Goal: Information Seeking & Learning: Learn about a topic

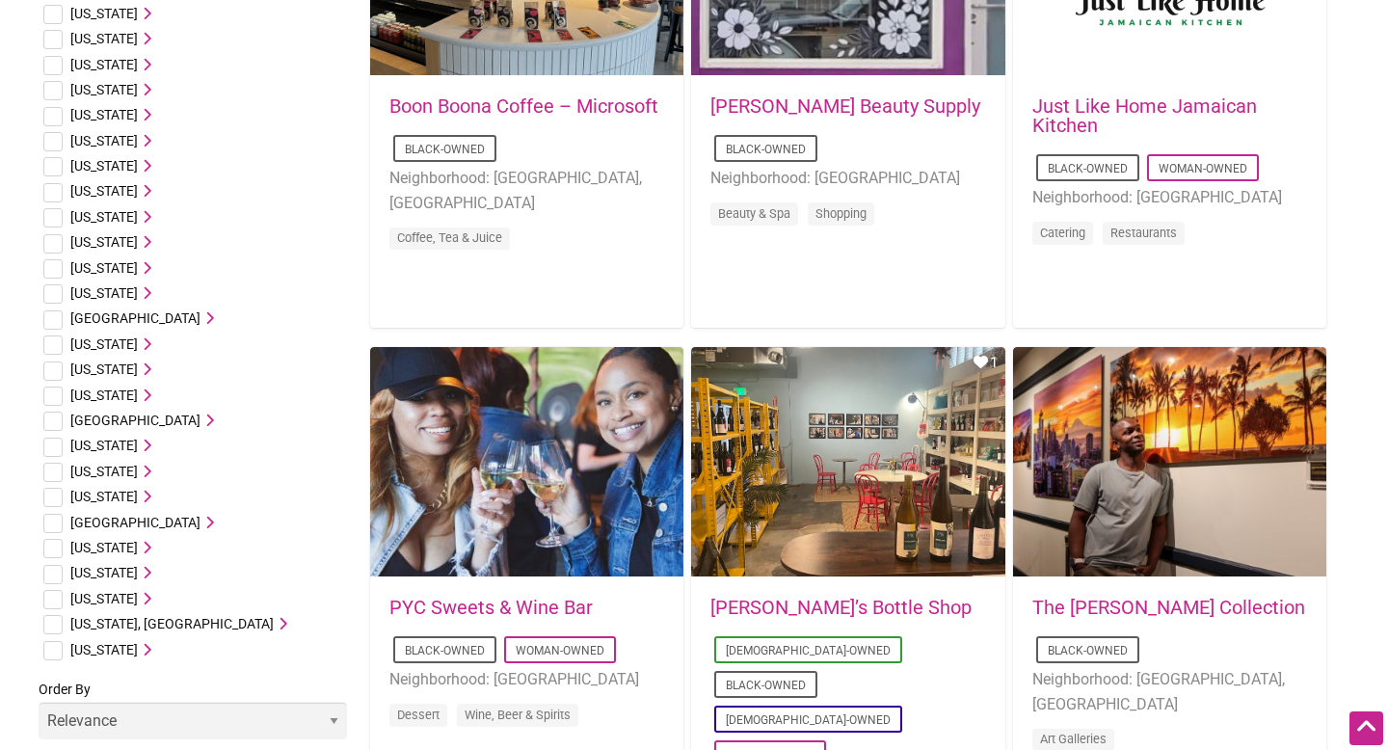
scroll to position [1030, 0]
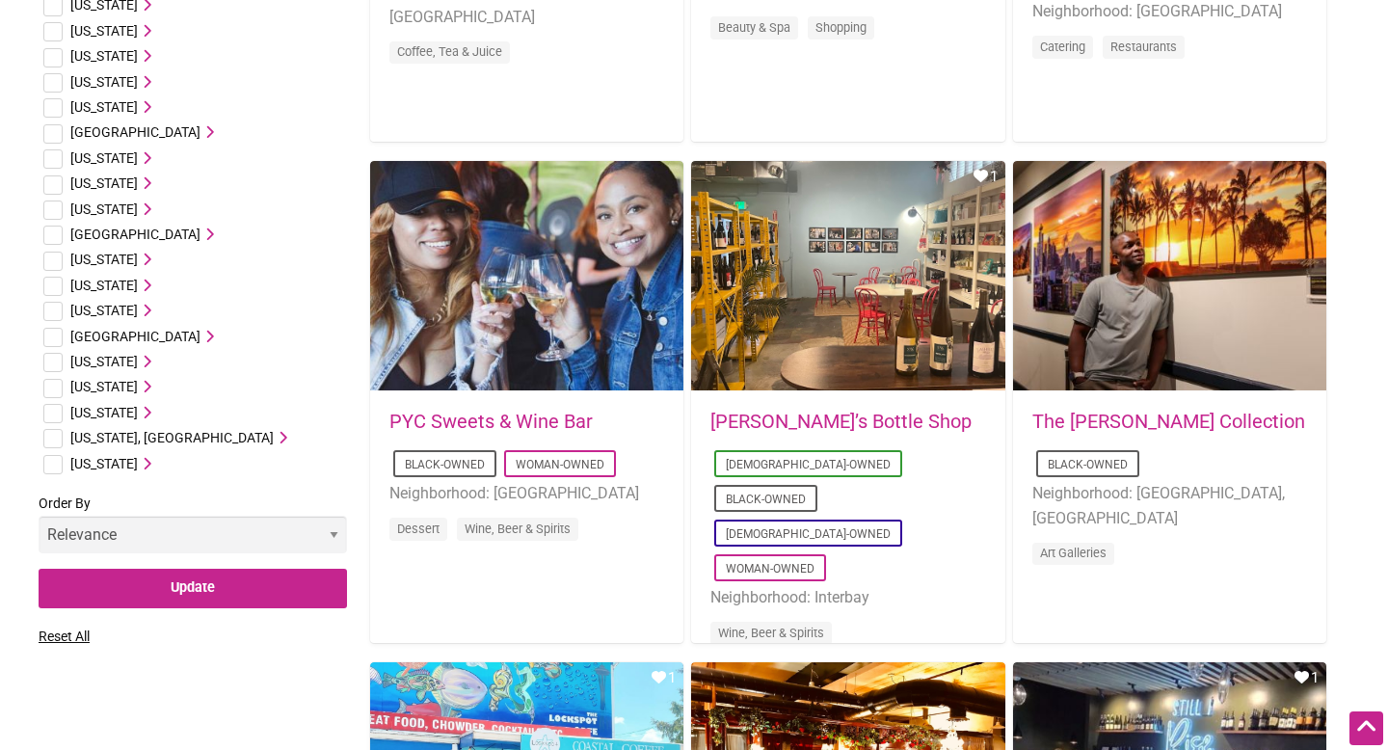
click at [138, 406] on span "[US_STATE]" at bounding box center [103, 412] width 67 height 15
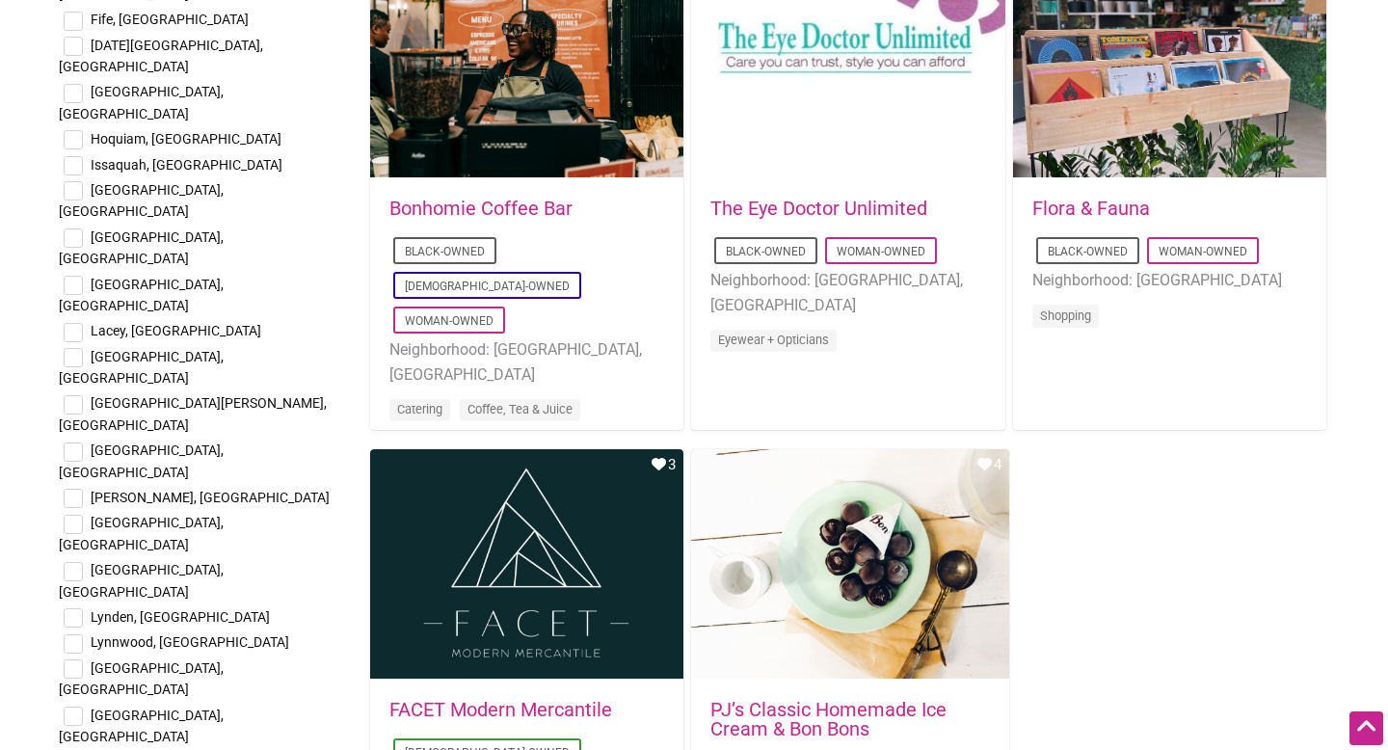
scroll to position [2753, 0]
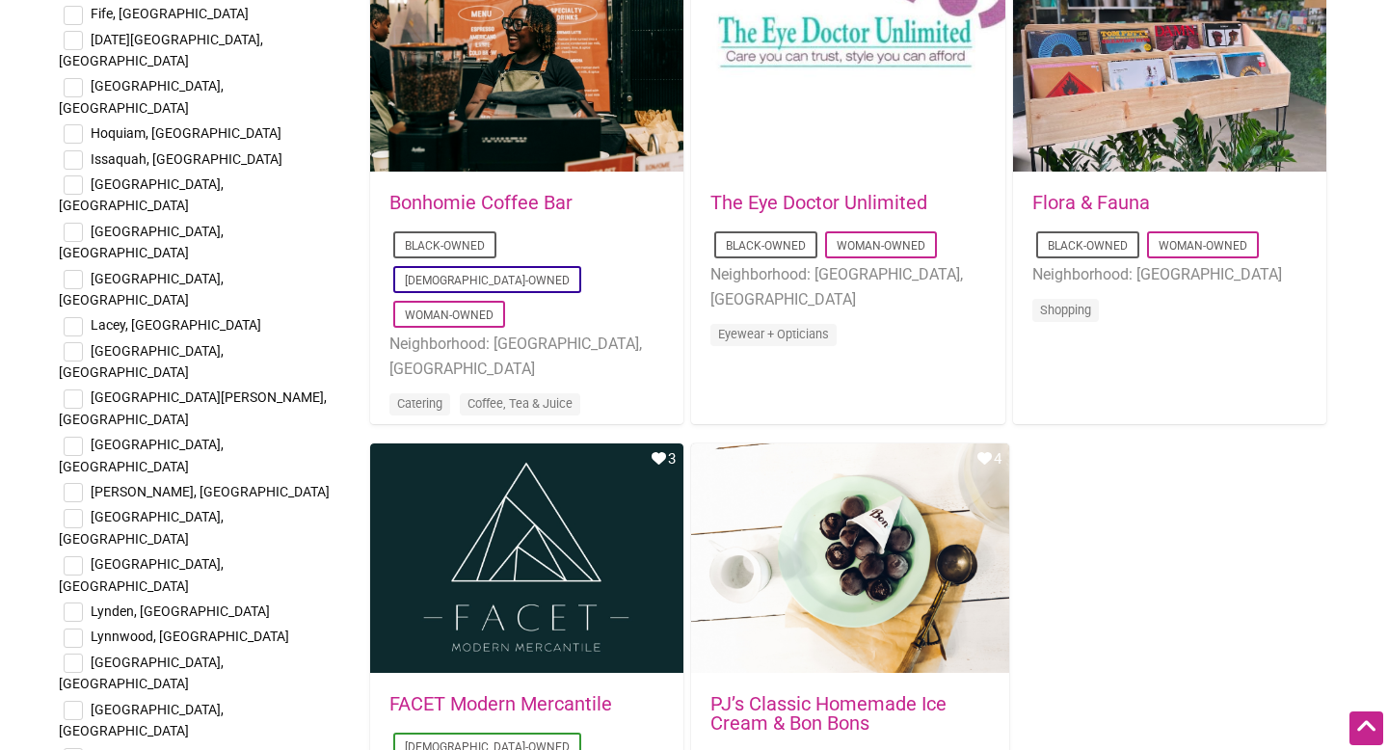
checkbox input "true"
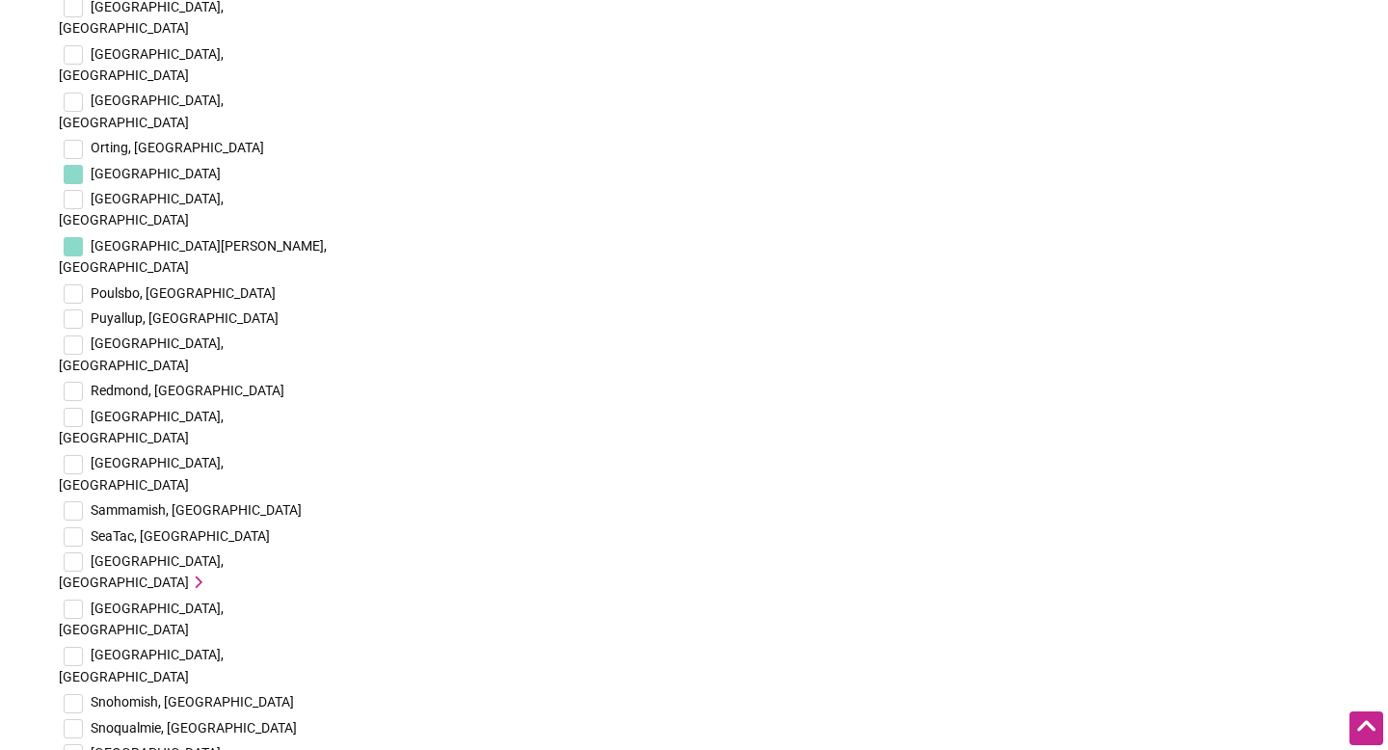
scroll to position [4024, 0]
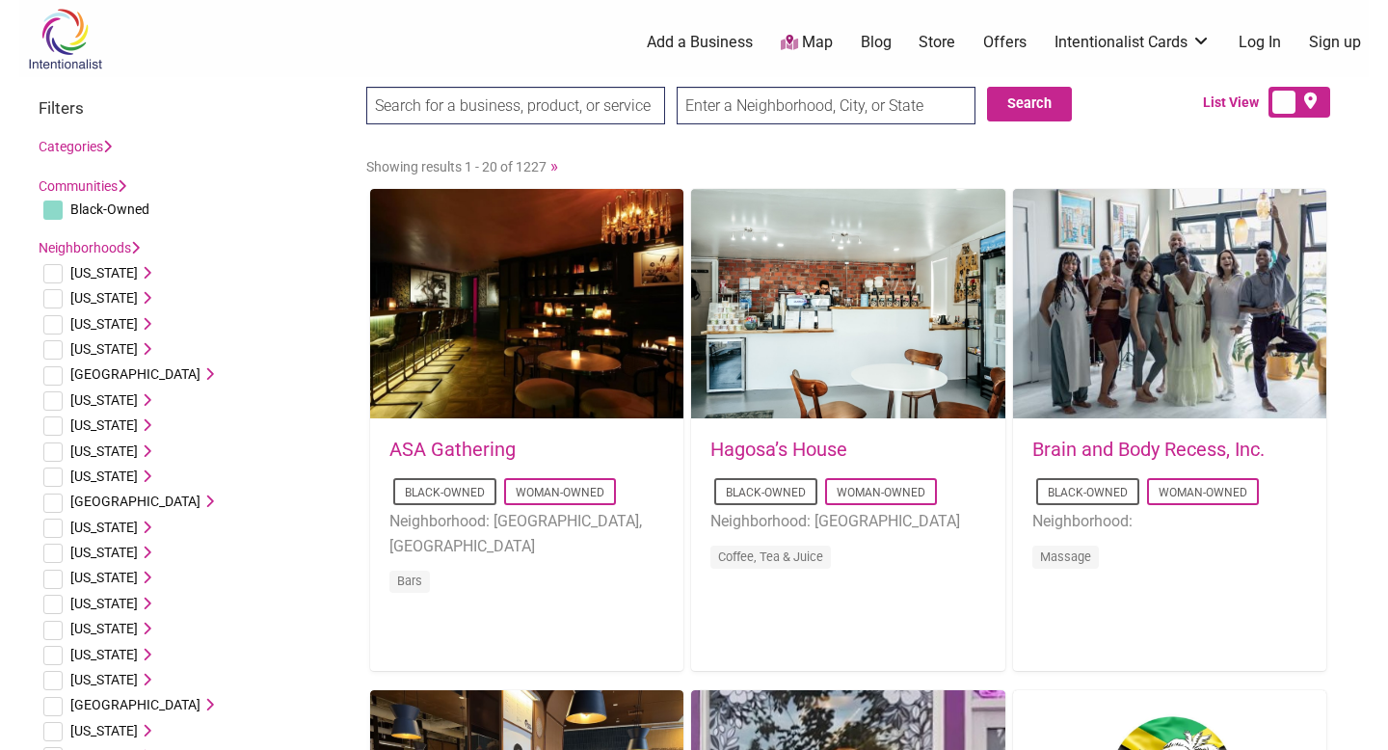
click at [82, 152] on link "Categories" at bounding box center [75, 146] width 73 height 15
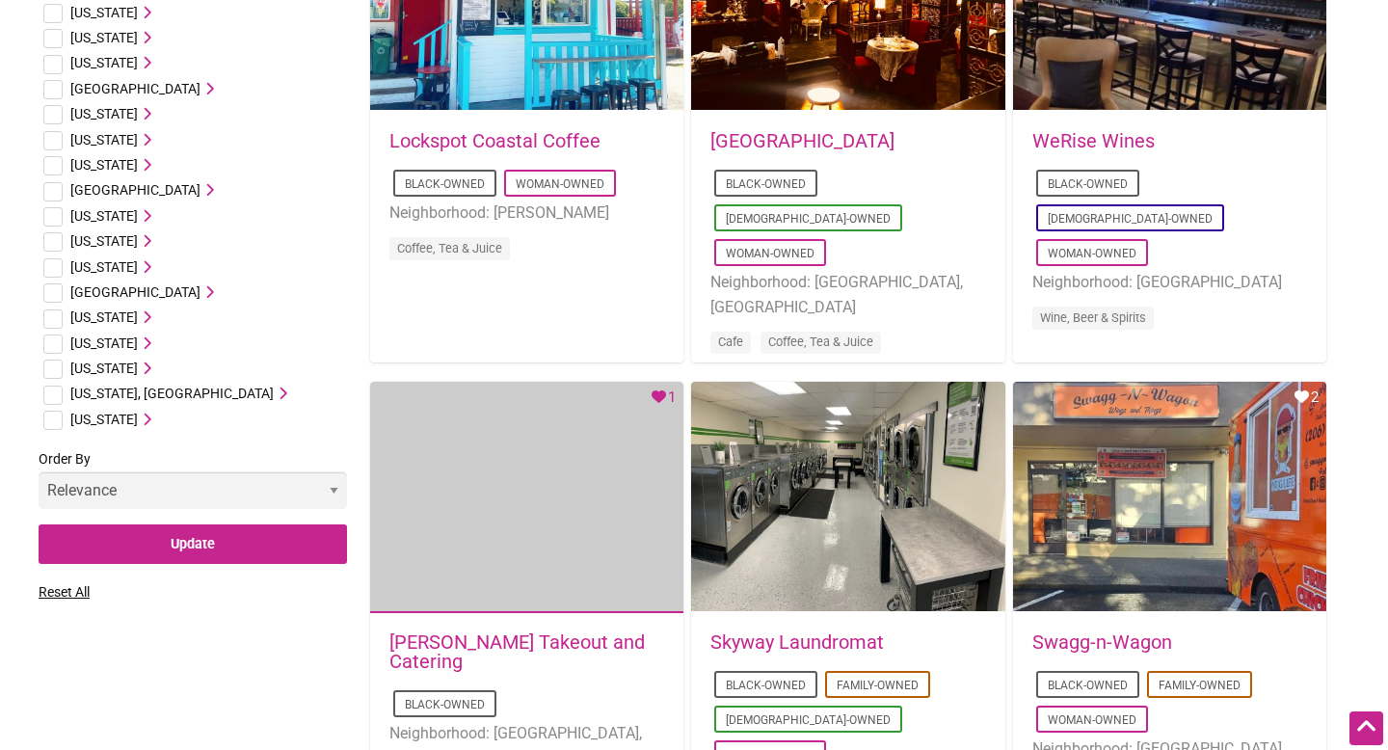
scroll to position [1789, 0]
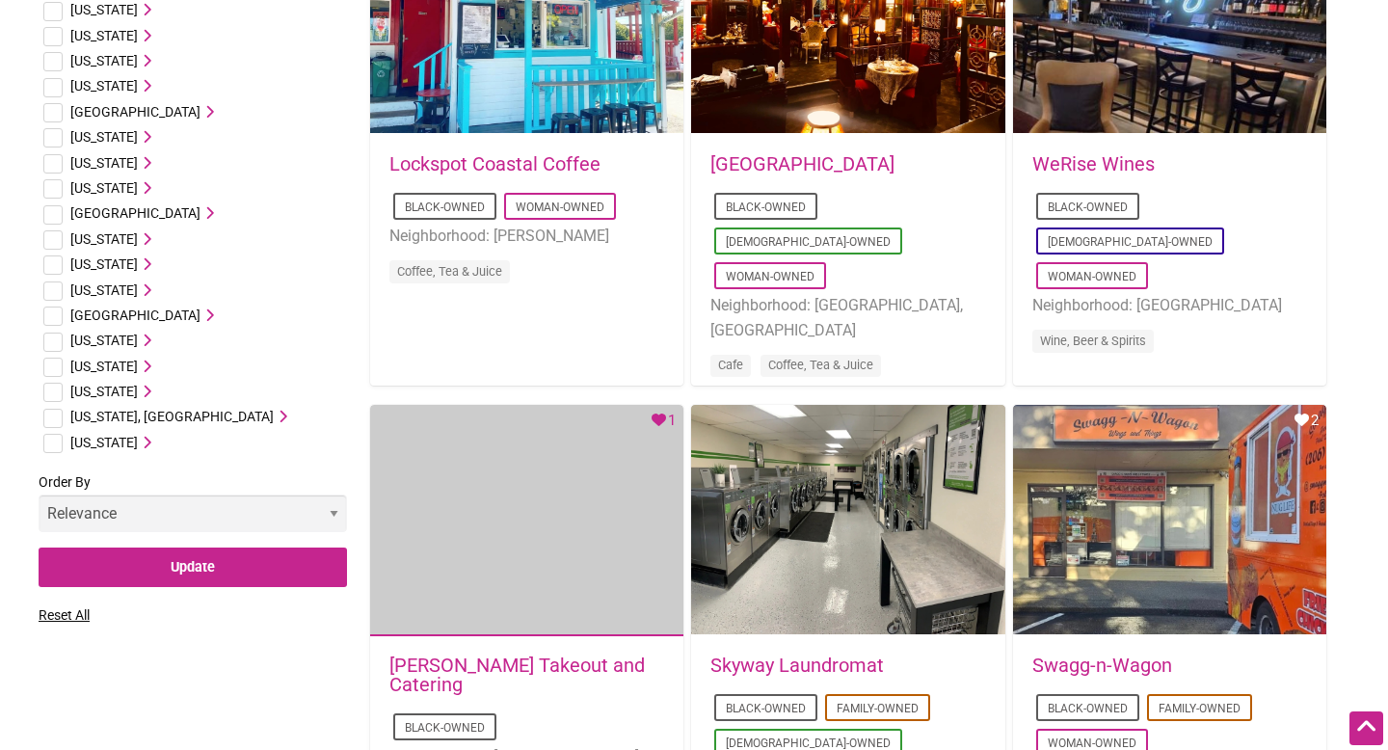
click at [221, 525] on select "Relevance Alphabetical Newest" at bounding box center [193, 513] width 308 height 38
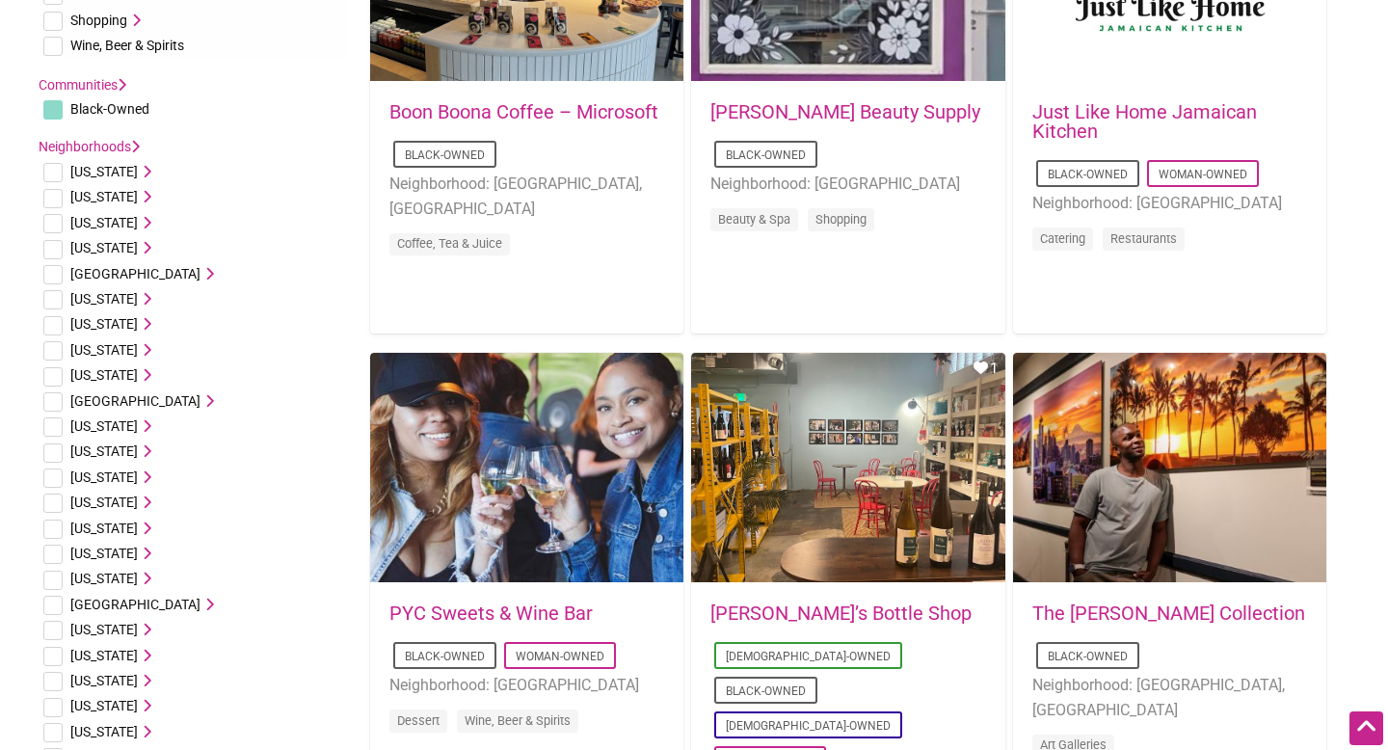
scroll to position [833, 0]
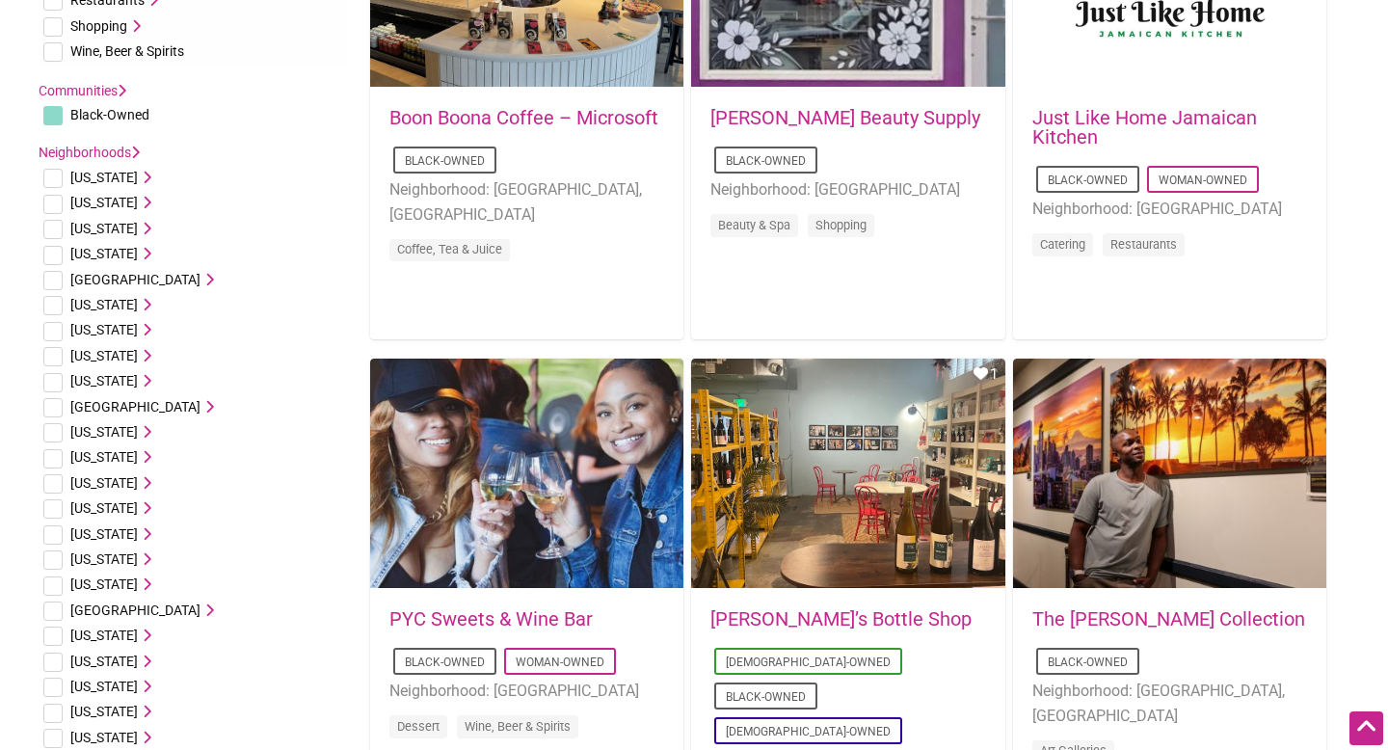
click at [58, 123] on input "checkbox" at bounding box center [52, 115] width 19 height 19
checkbox input "false"
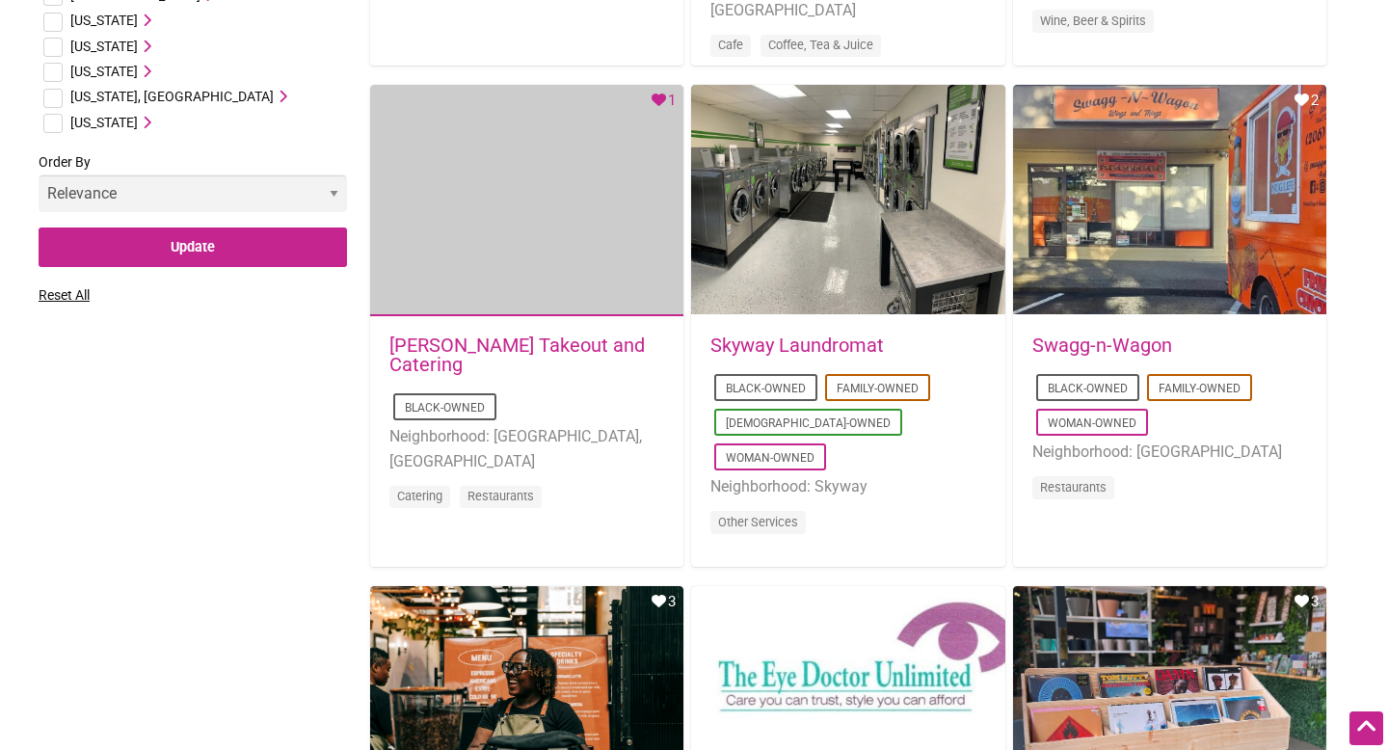
scroll to position [1900, 0]
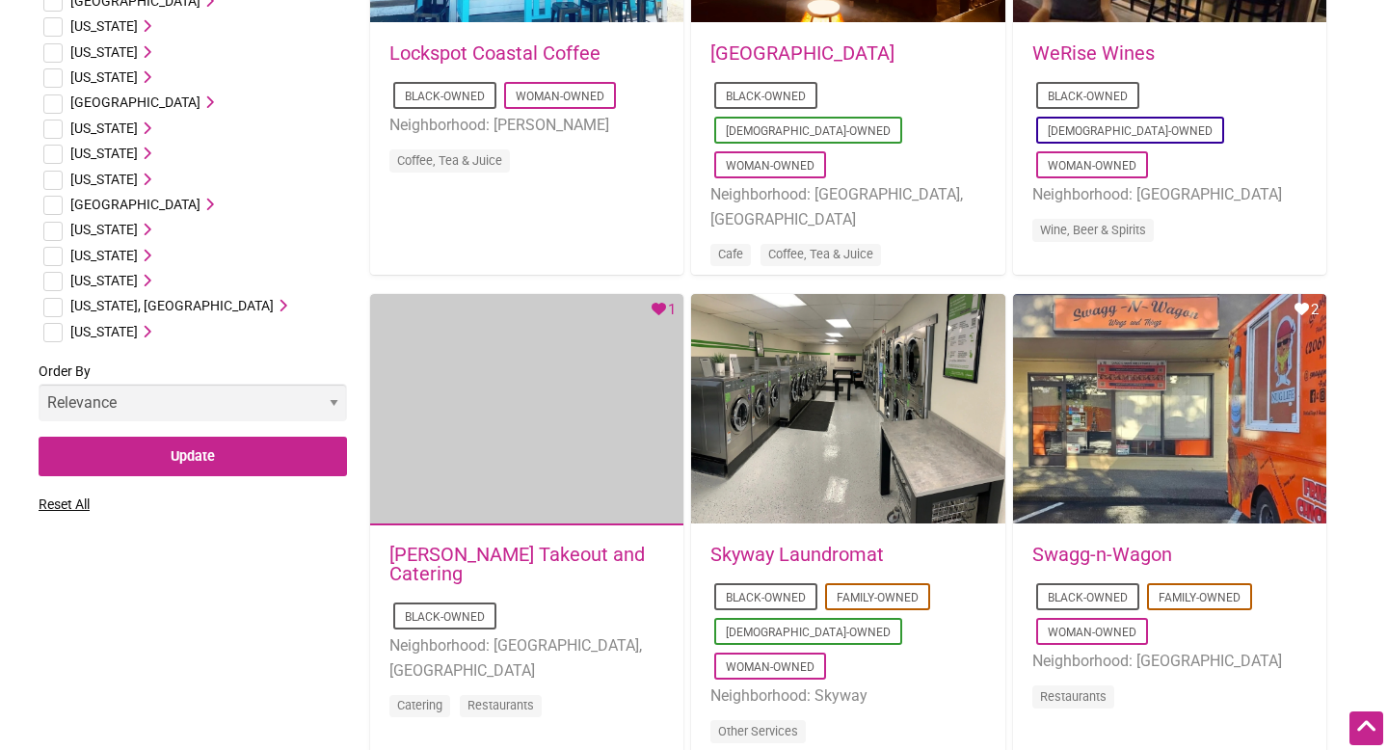
click at [101, 278] on span "[US_STATE]" at bounding box center [103, 280] width 67 height 15
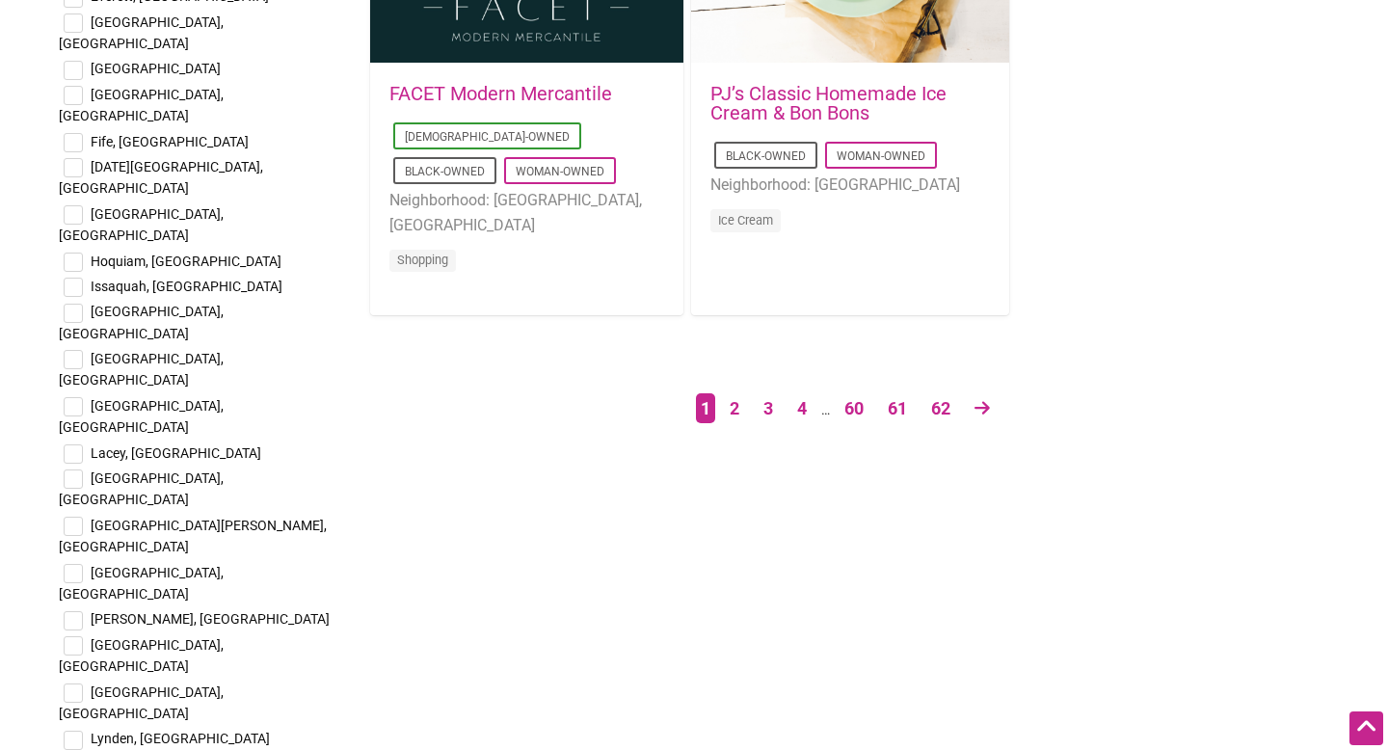
scroll to position [3500, 0]
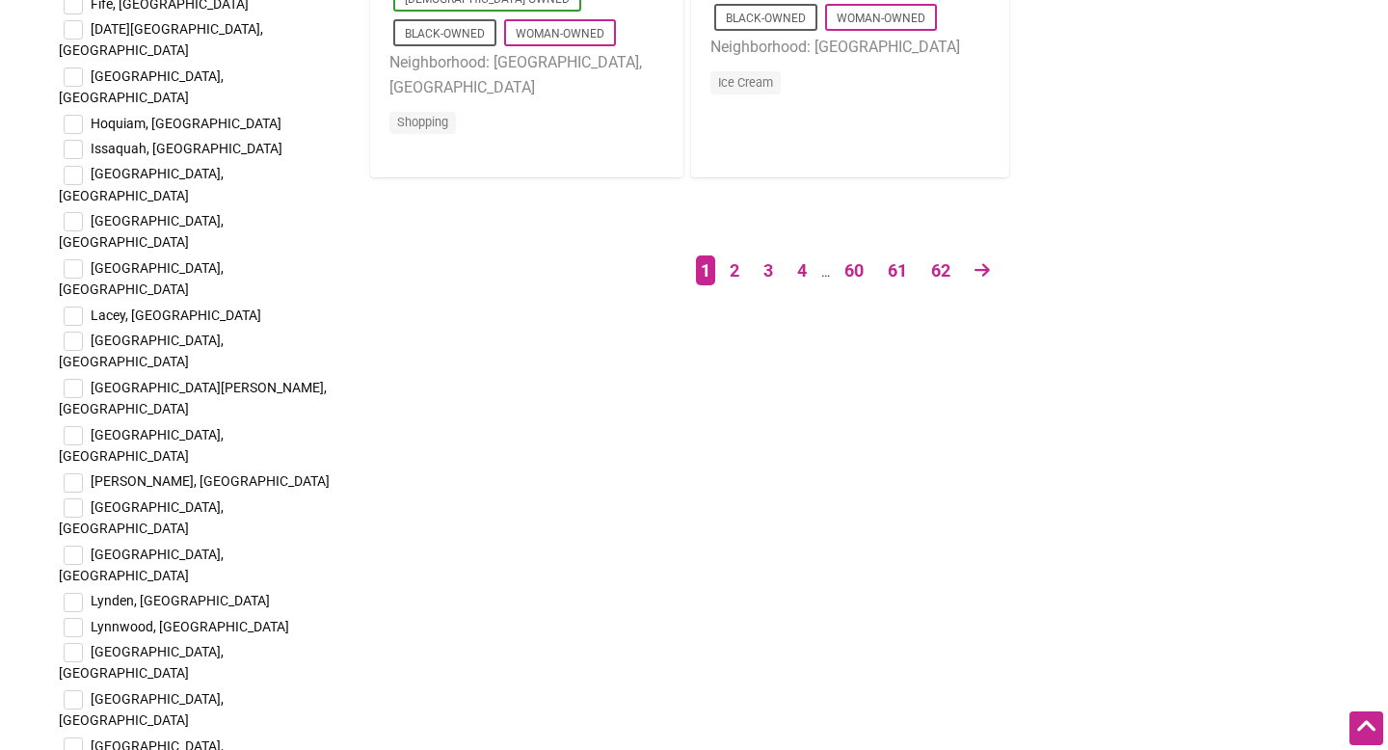
checkbox input "true"
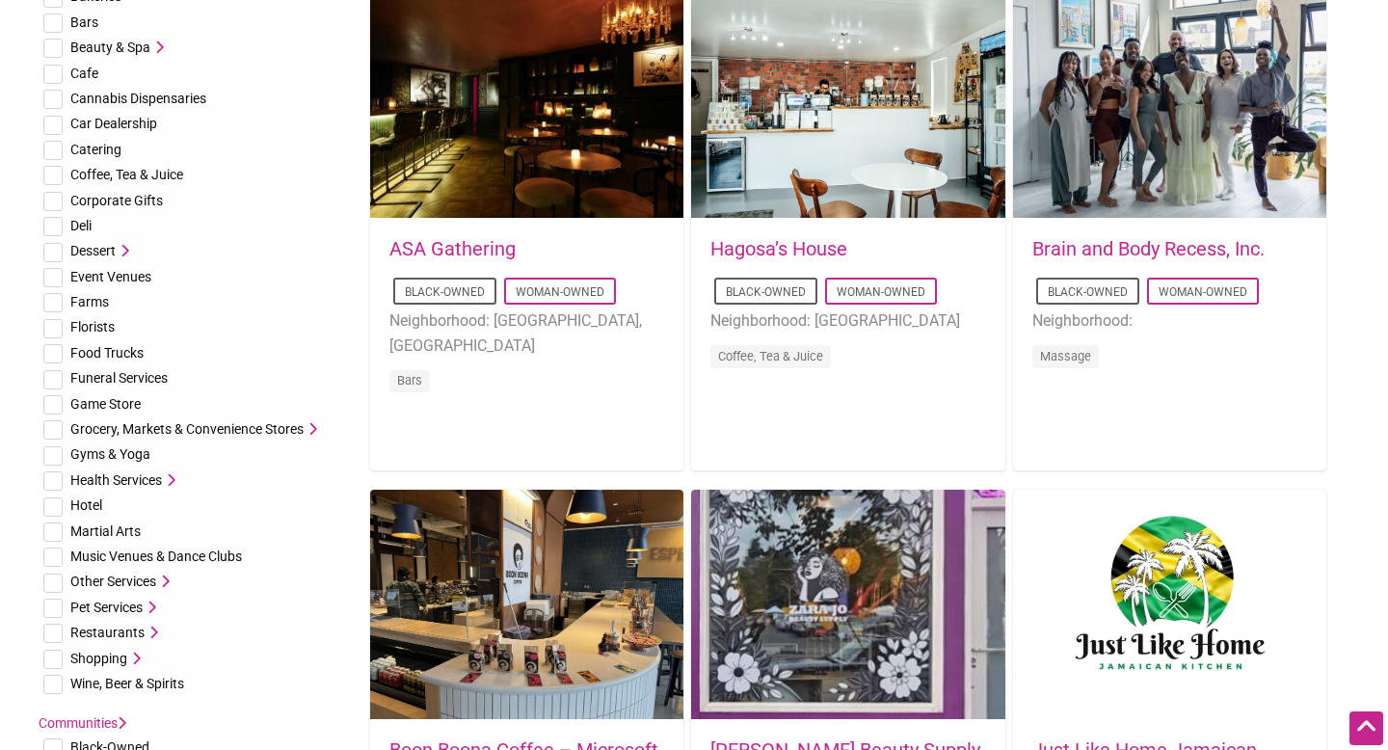
scroll to position [0, 0]
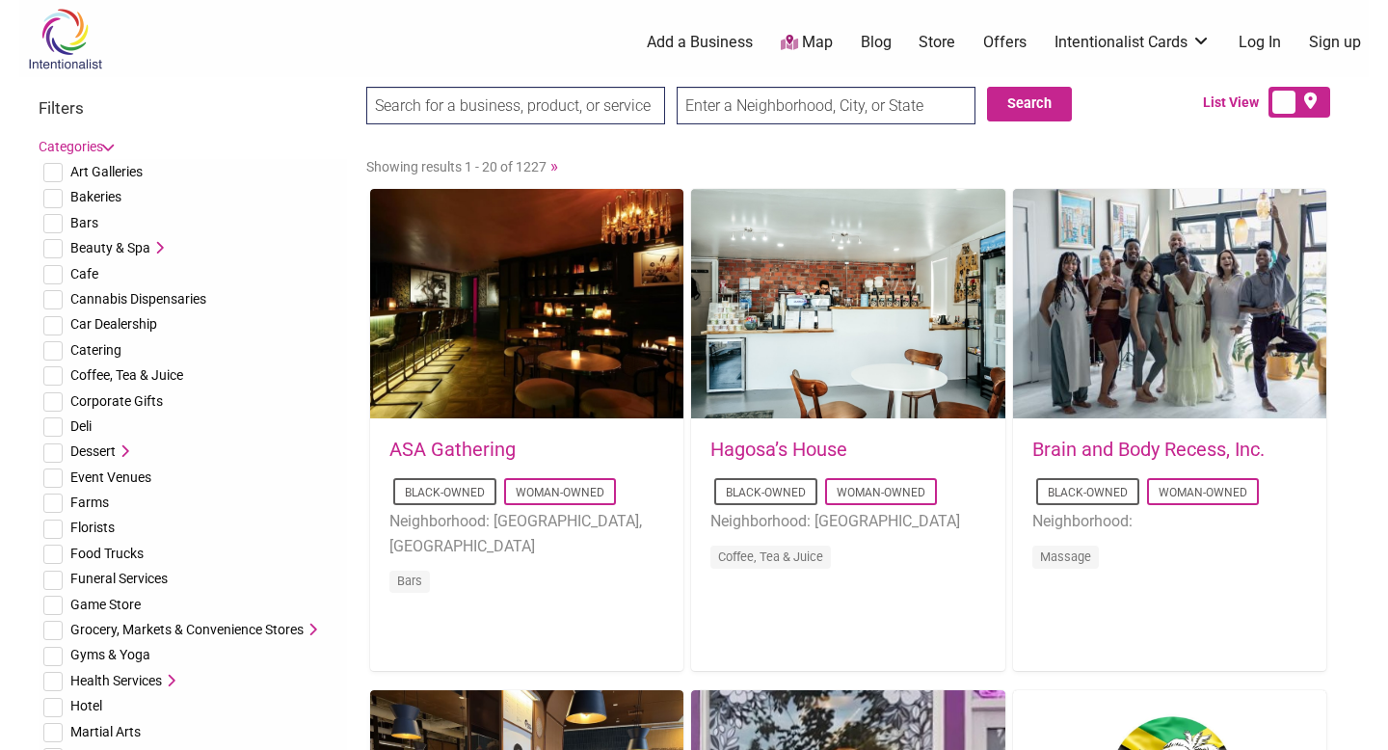
click at [93, 147] on link "Categories" at bounding box center [75, 146] width 73 height 15
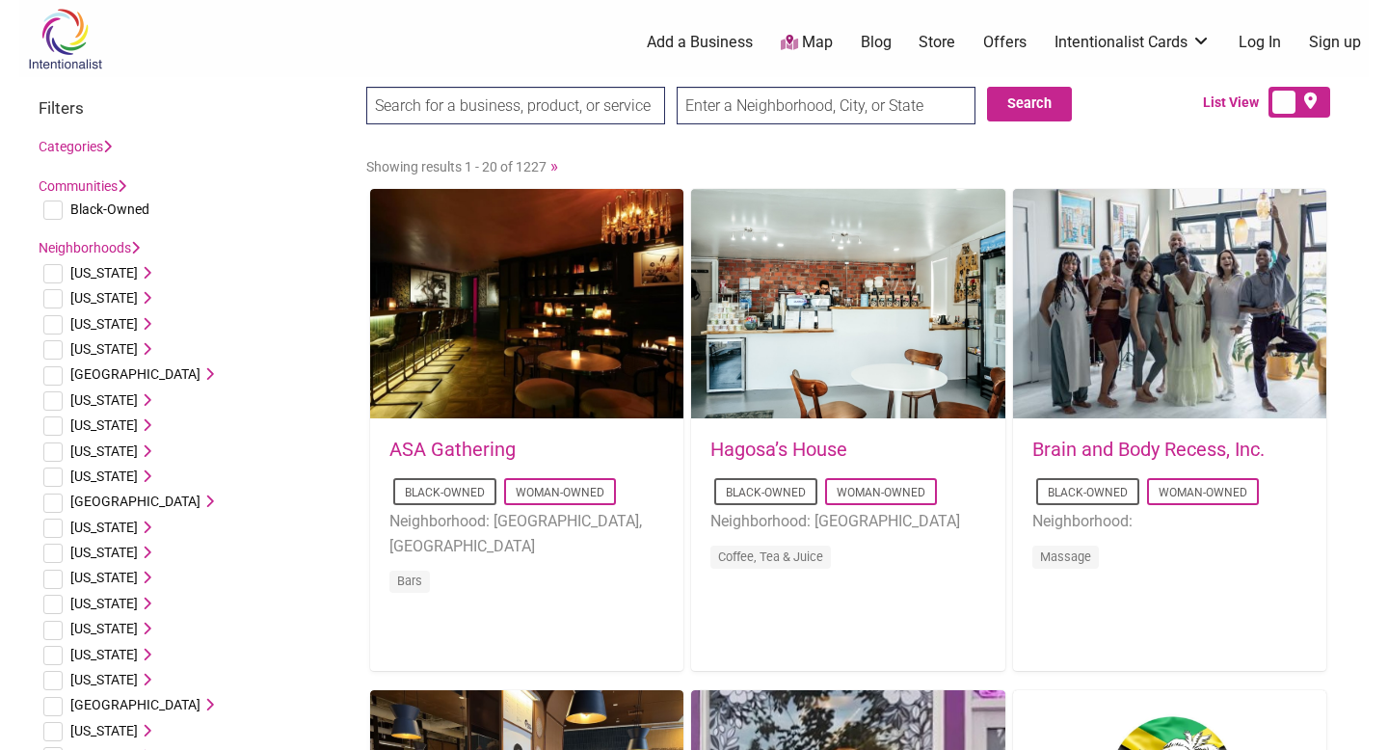
click at [111, 184] on link "Communities" at bounding box center [83, 185] width 88 height 15
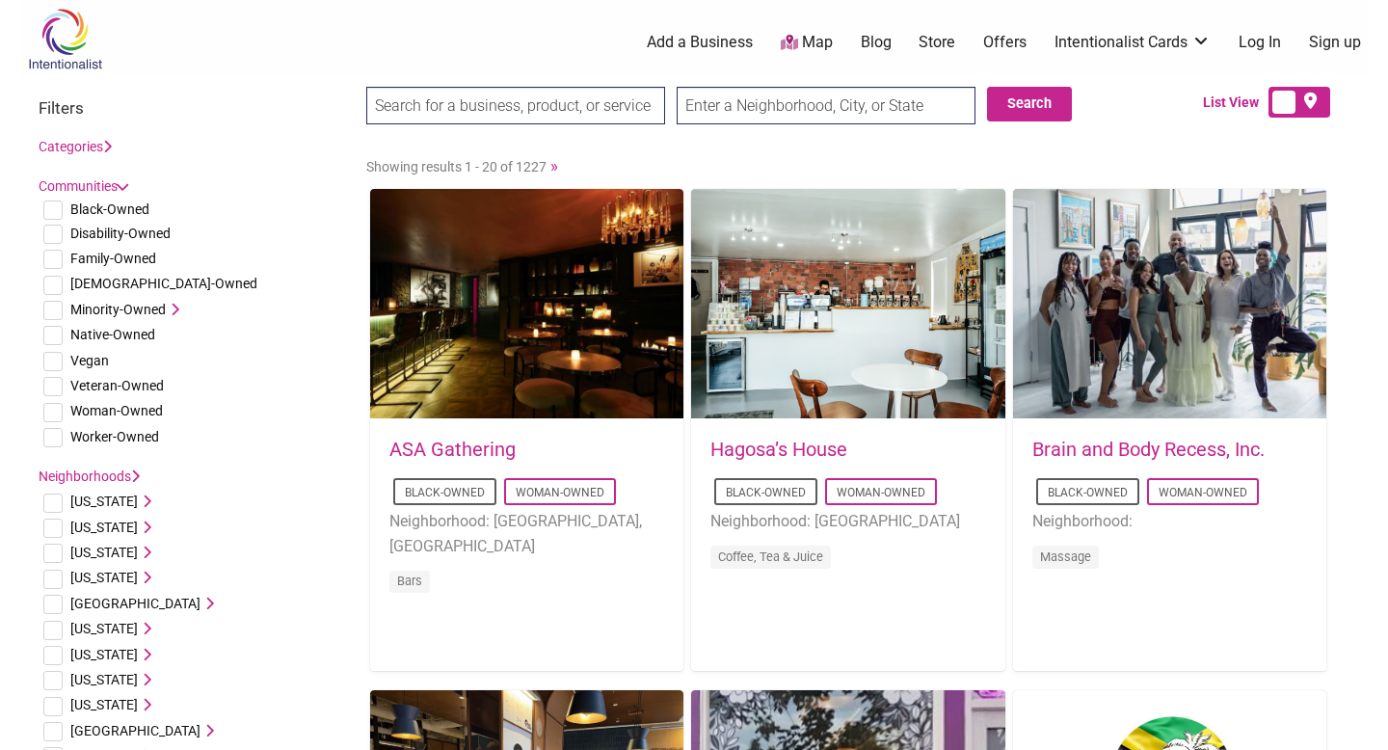
click at [142, 307] on span "Minority-Owned" at bounding box center [117, 309] width 95 height 15
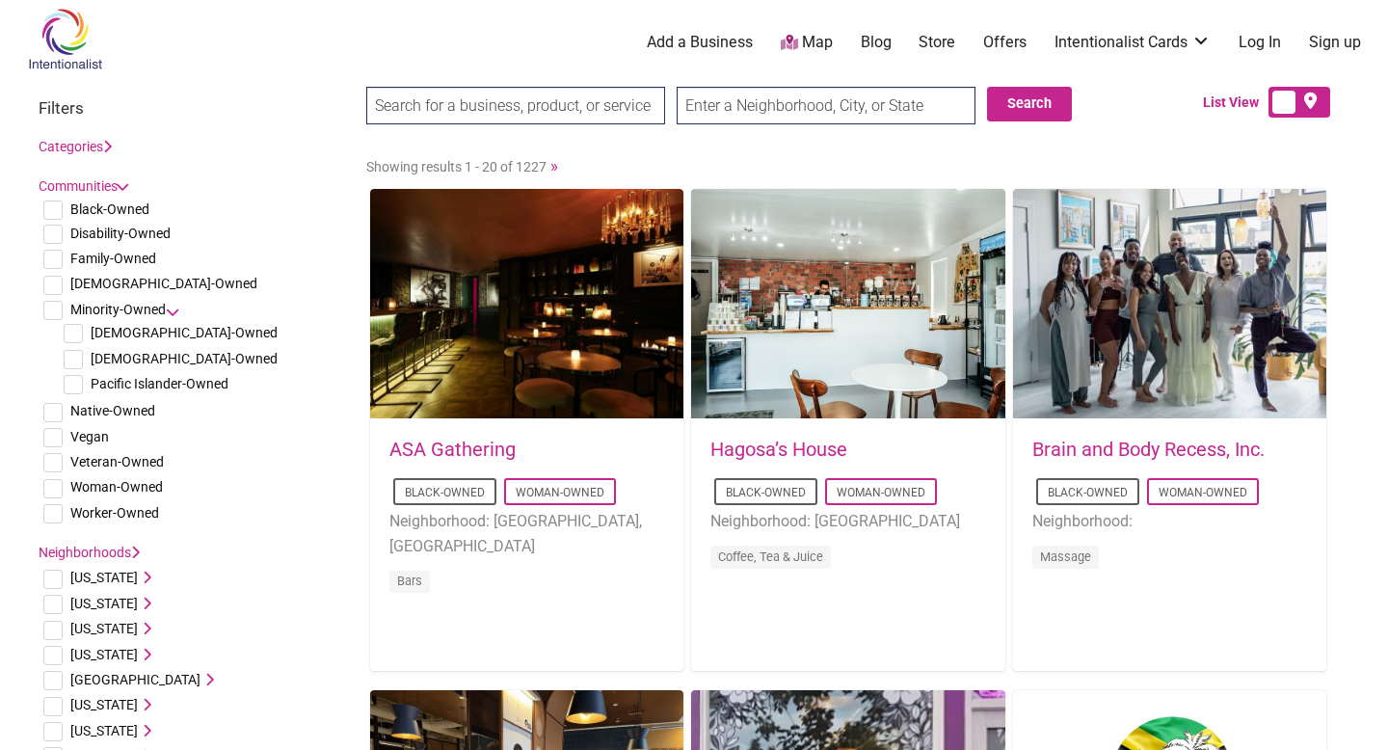
click at [110, 415] on span "Native-Owned" at bounding box center [112, 410] width 85 height 15
click at [53, 411] on input "checkbox" at bounding box center [52, 412] width 19 height 19
checkbox input "true"
click at [61, 209] on input "checkbox" at bounding box center [52, 209] width 19 height 19
checkbox input "true"
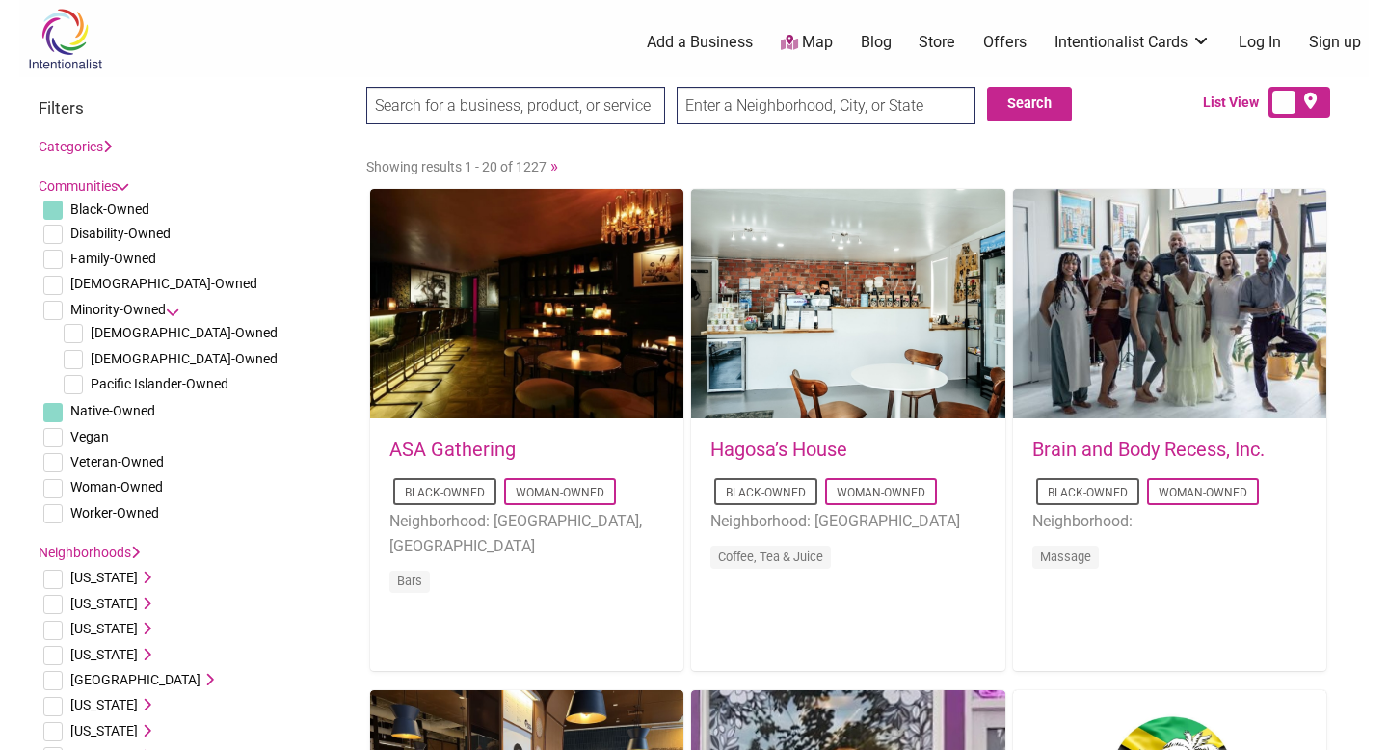
click at [60, 280] on input "checkbox" at bounding box center [52, 285] width 19 height 19
checkbox input "true"
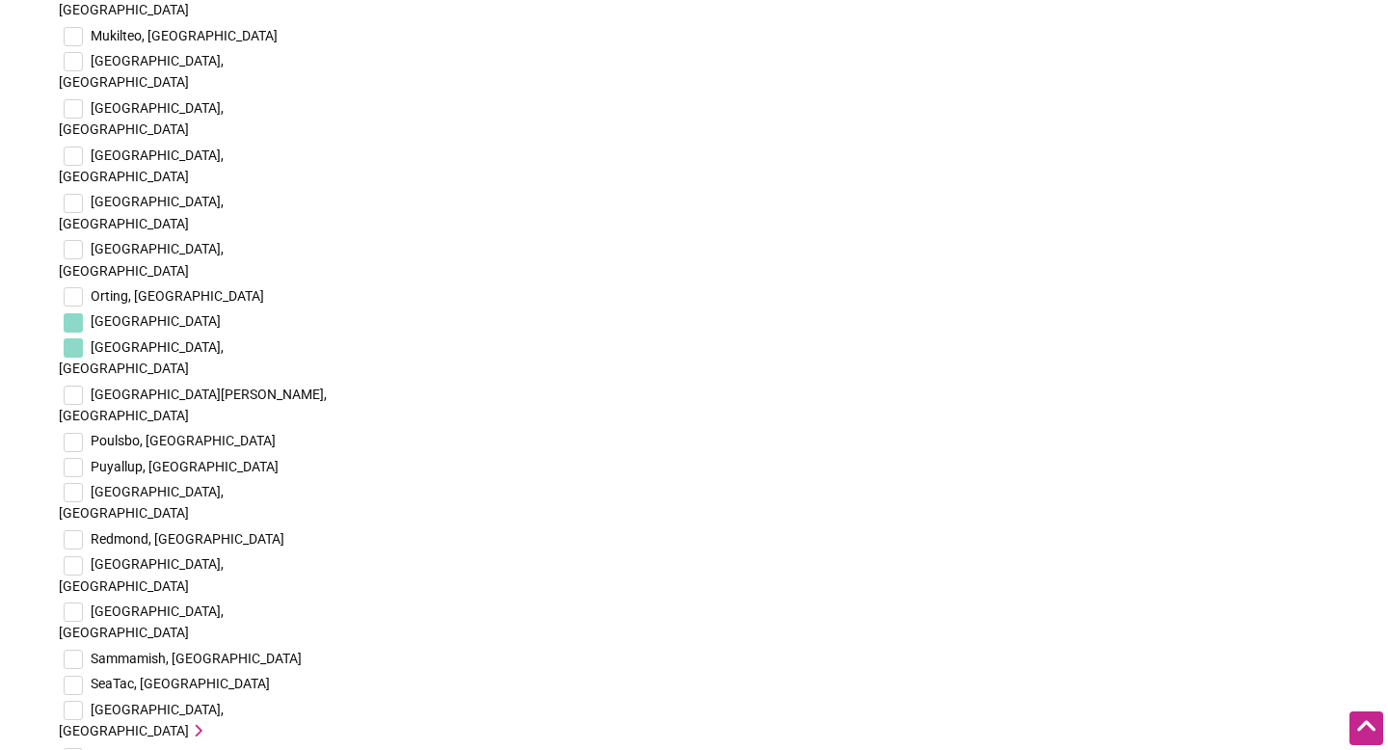
scroll to position [4179, 0]
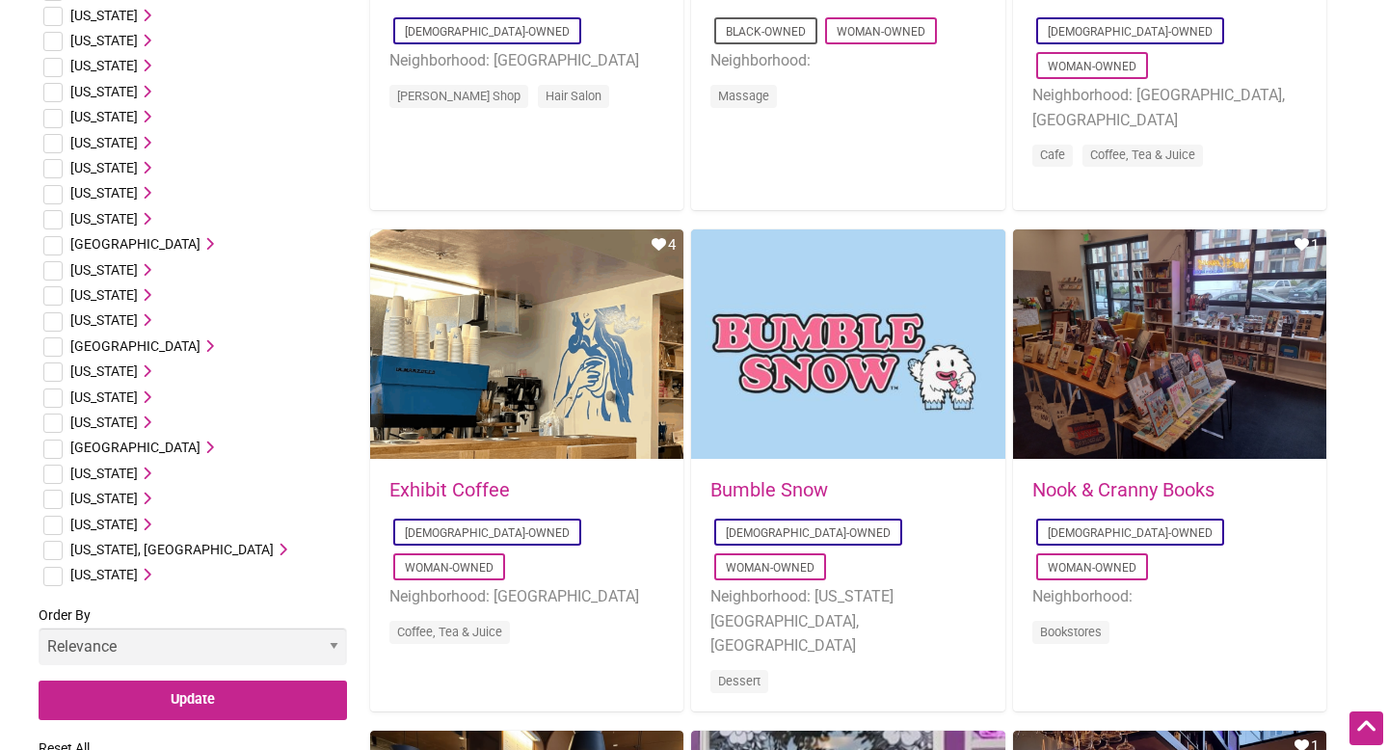
scroll to position [1001, 0]
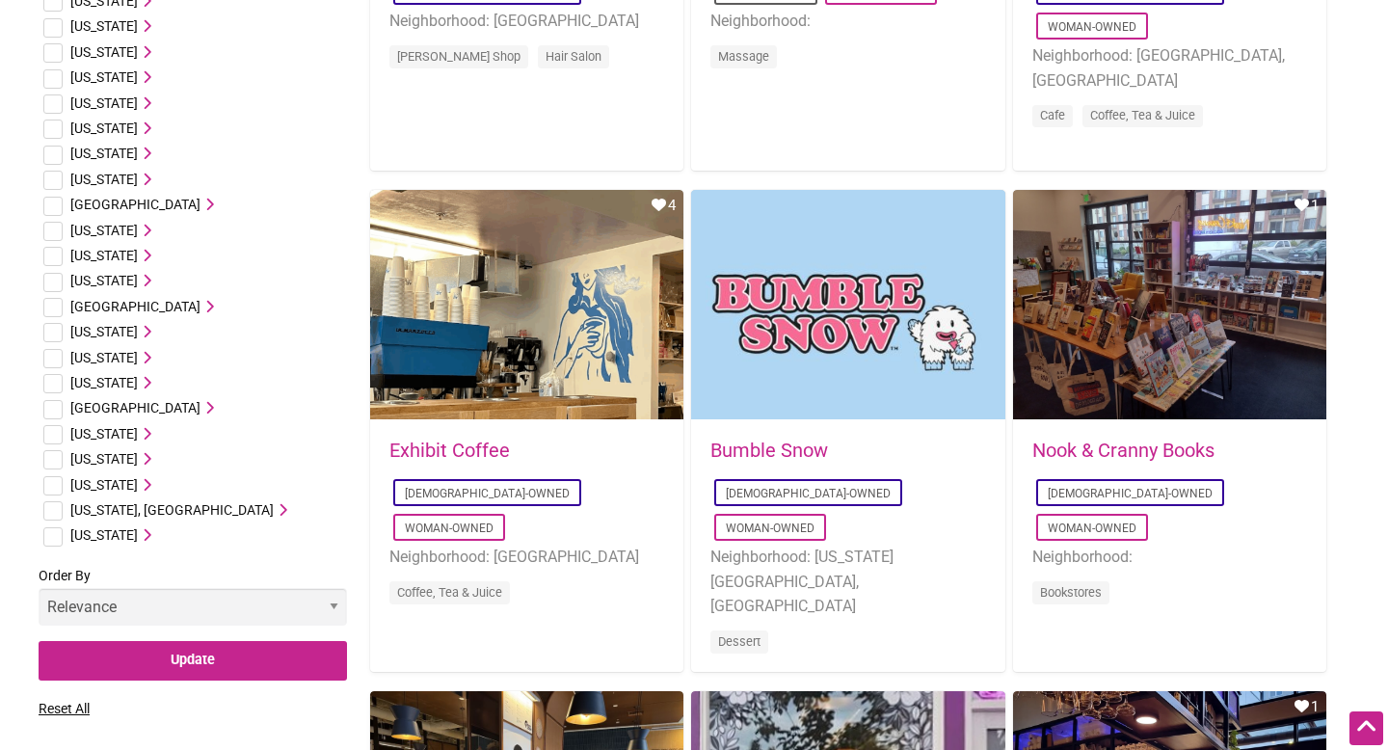
click at [124, 482] on span "[US_STATE]" at bounding box center [103, 484] width 67 height 15
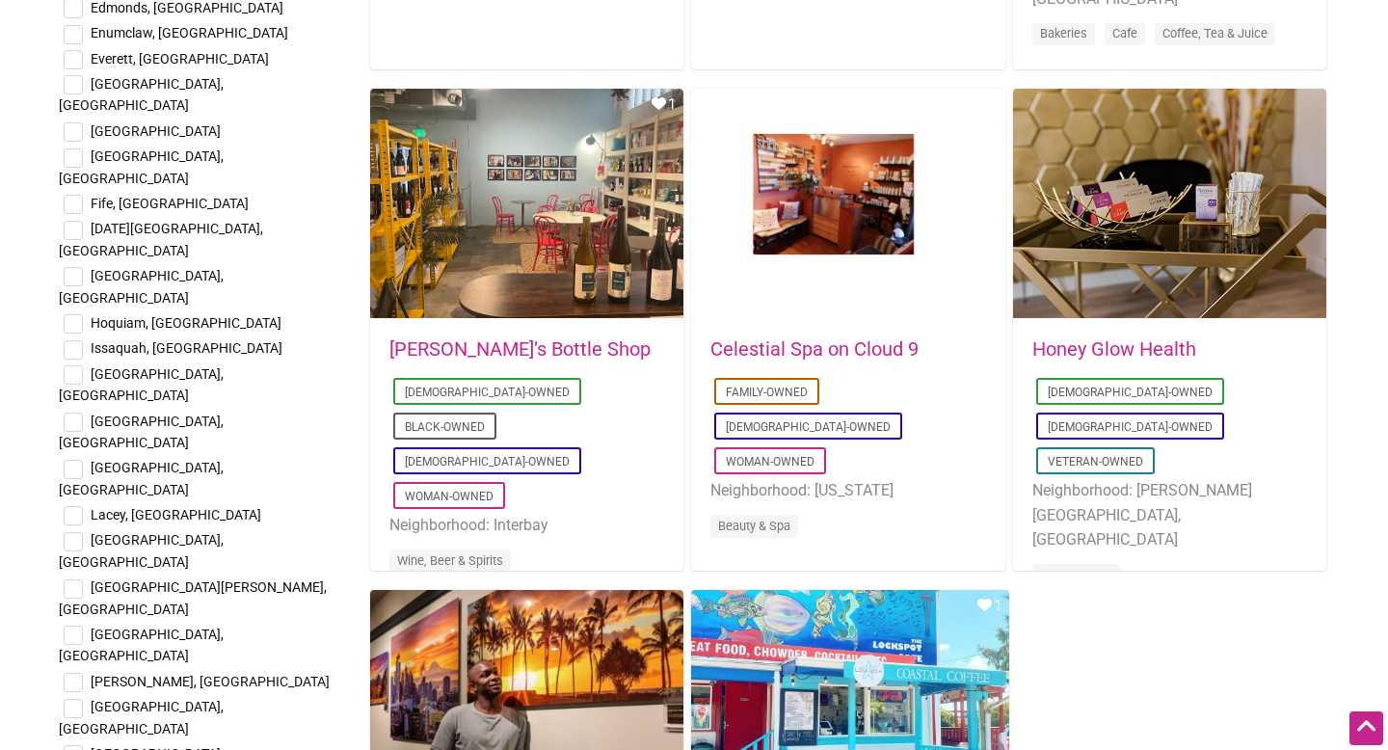
scroll to position [2688, 0]
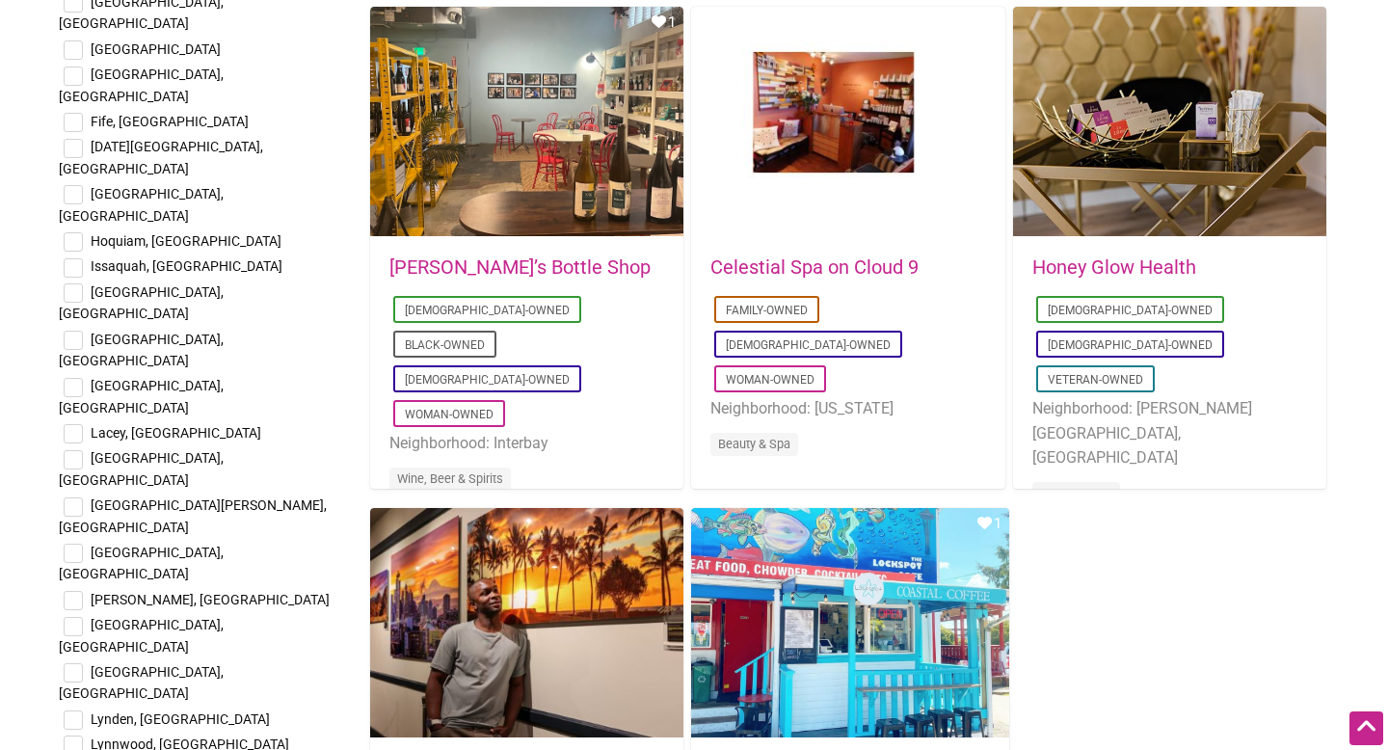
checkbox input "true"
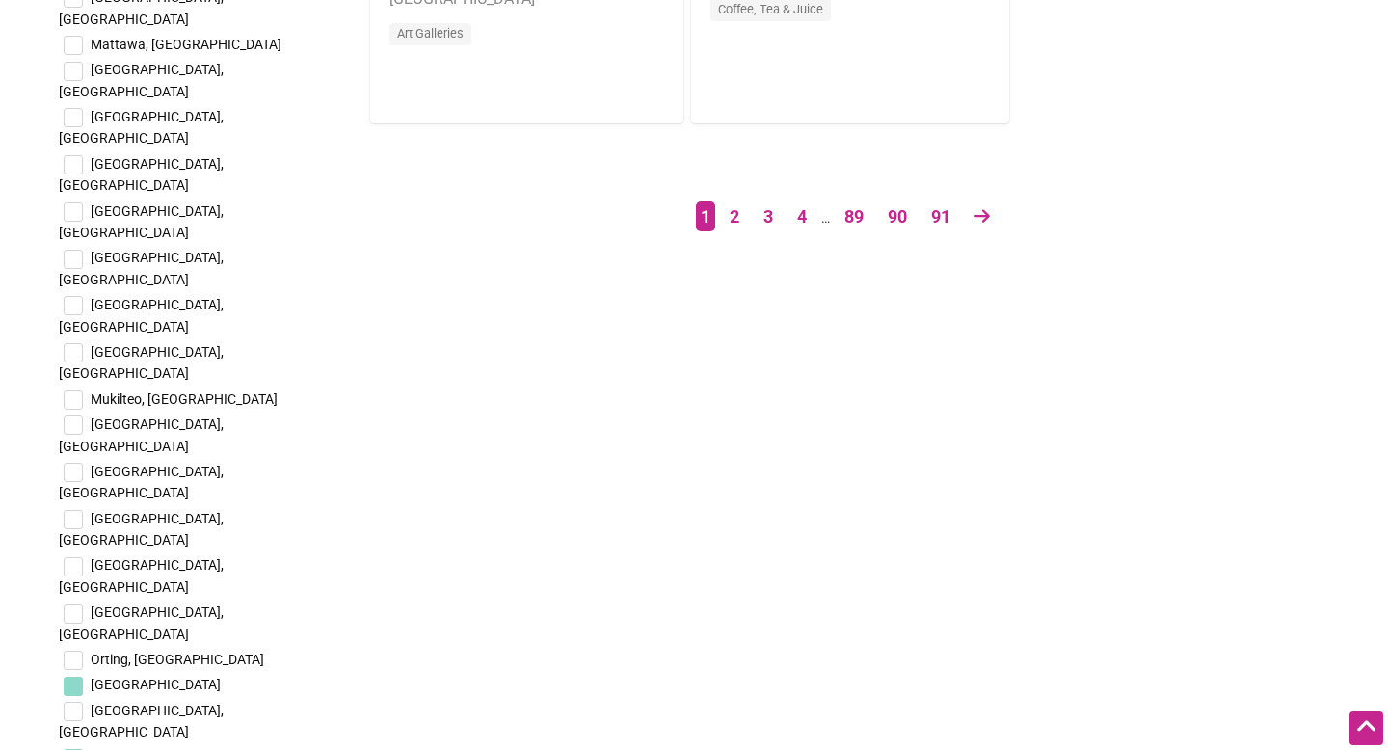
scroll to position [3550, 0]
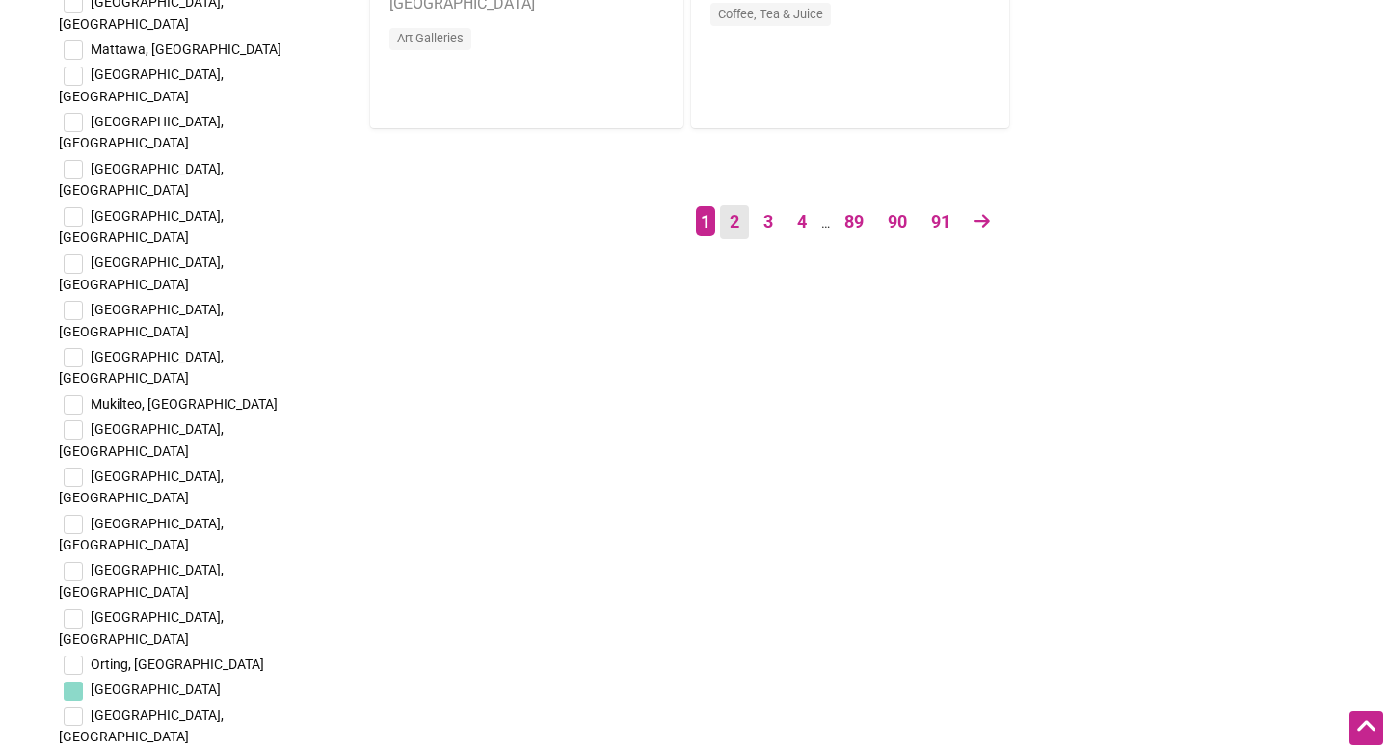
click at [740, 218] on link "2" at bounding box center [734, 222] width 29 height 34
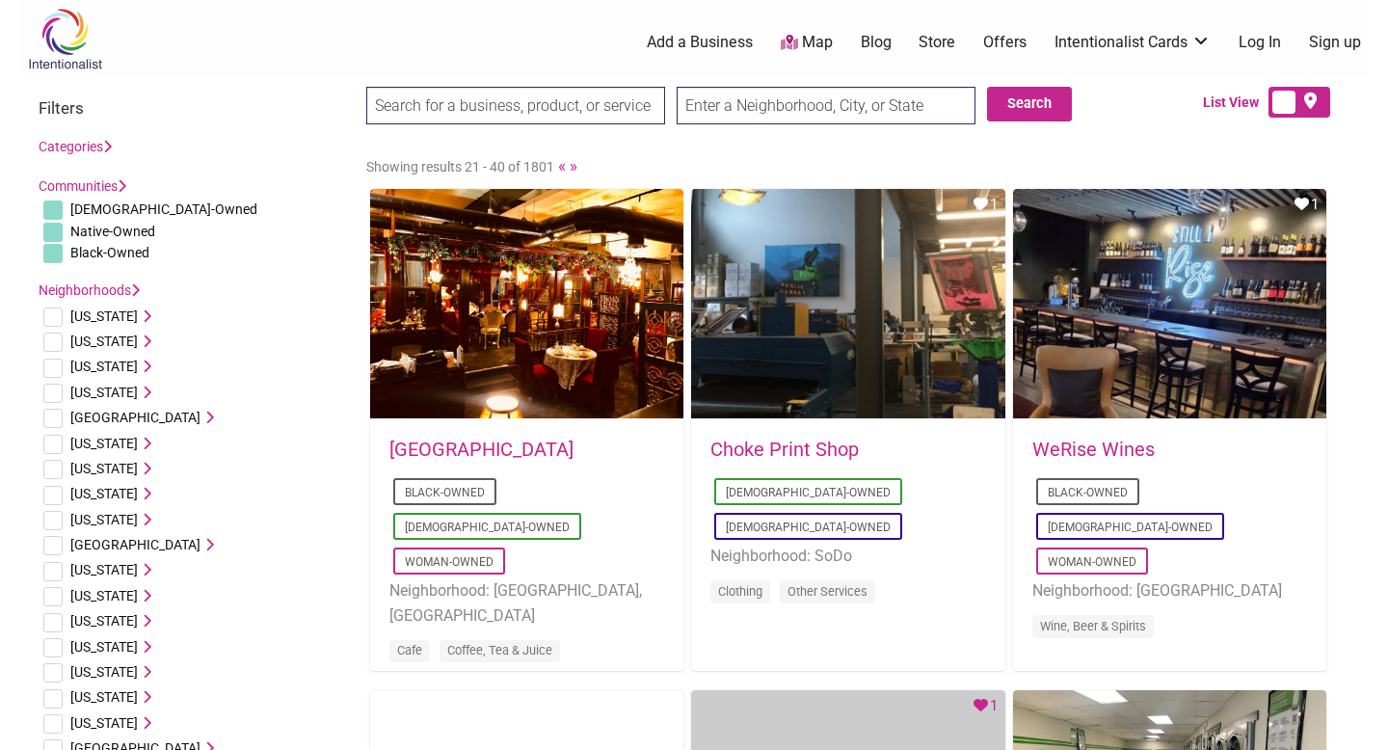
click at [903, 108] on input "text" at bounding box center [826, 106] width 299 height 38
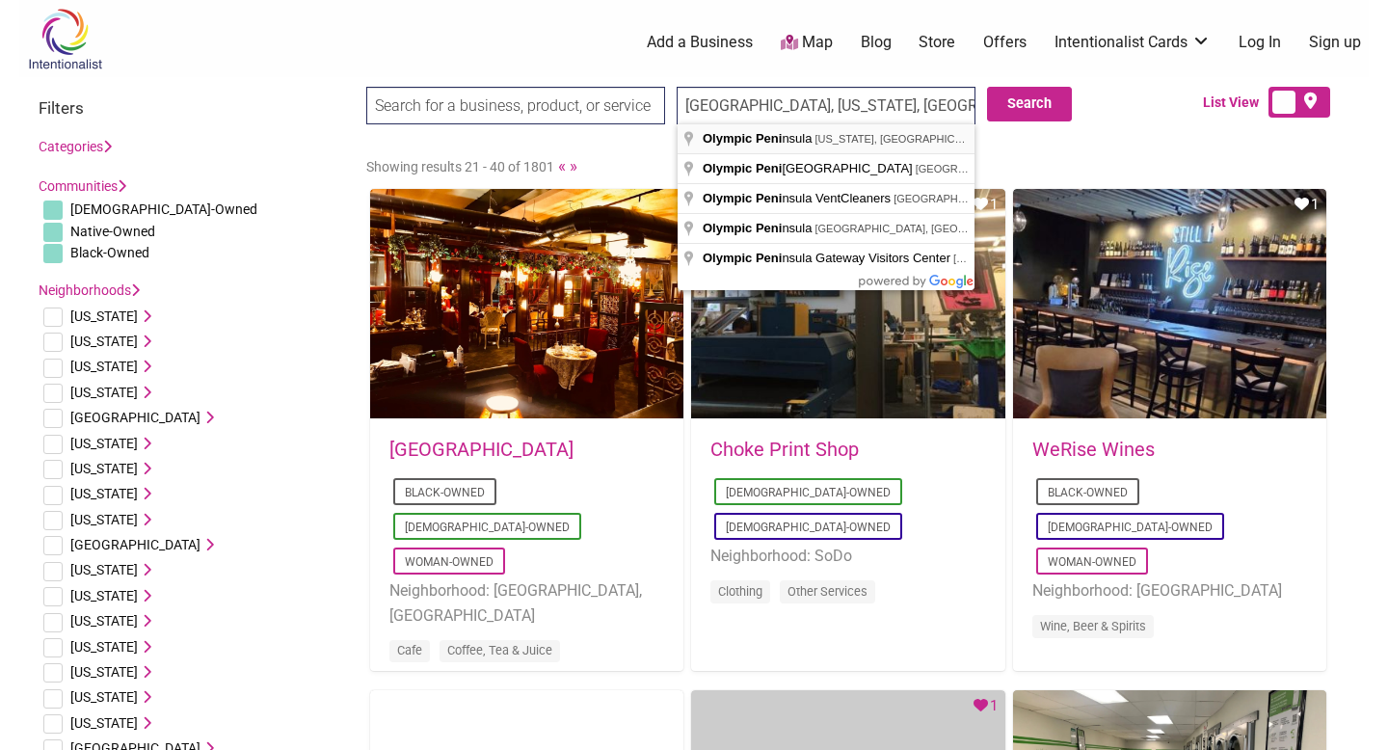
type input "Olympic Peninsula, Washington 98331, USA"
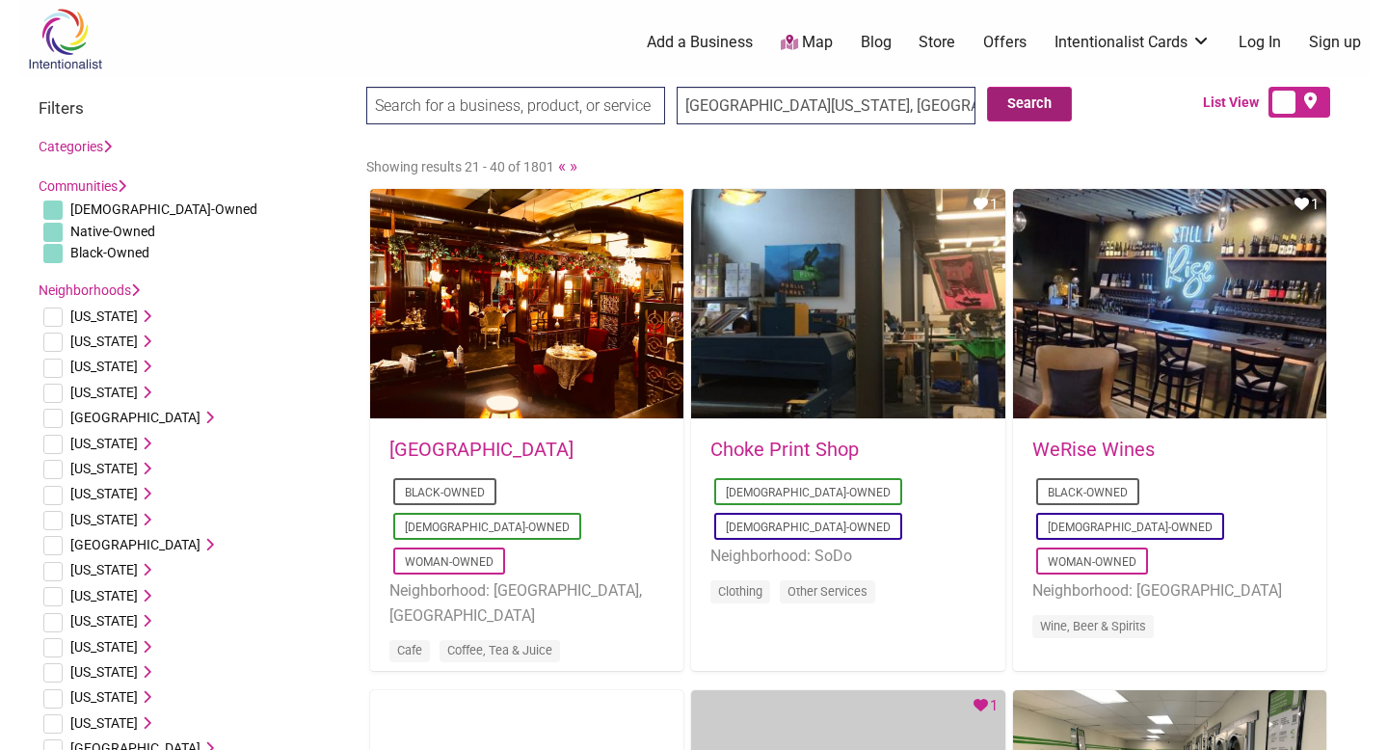
click at [1021, 98] on button "Search" at bounding box center [1029, 104] width 85 height 35
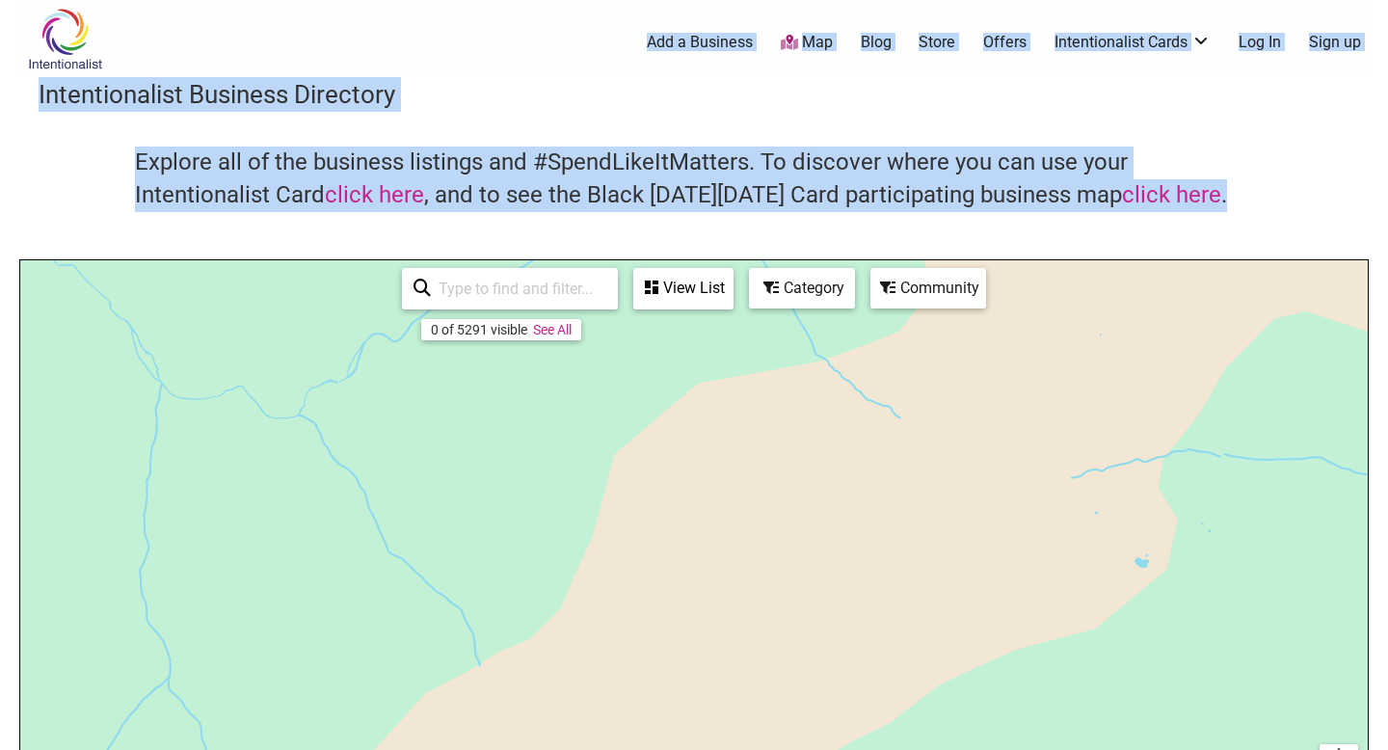
drag, startPoint x: 851, startPoint y: 220, endPoint x: 850, endPoint y: 68, distance: 151.3
click at [851, 68] on div "Intentionalist Spend like it matters 0 Add a Business Map Blog Store Offers Int…" at bounding box center [693, 747] width 1349 height 1495
click at [1290, 175] on div "Explore all of the business listings and #SpendLikeItMatters. To discover where…" at bounding box center [694, 202] width 1311 height 113
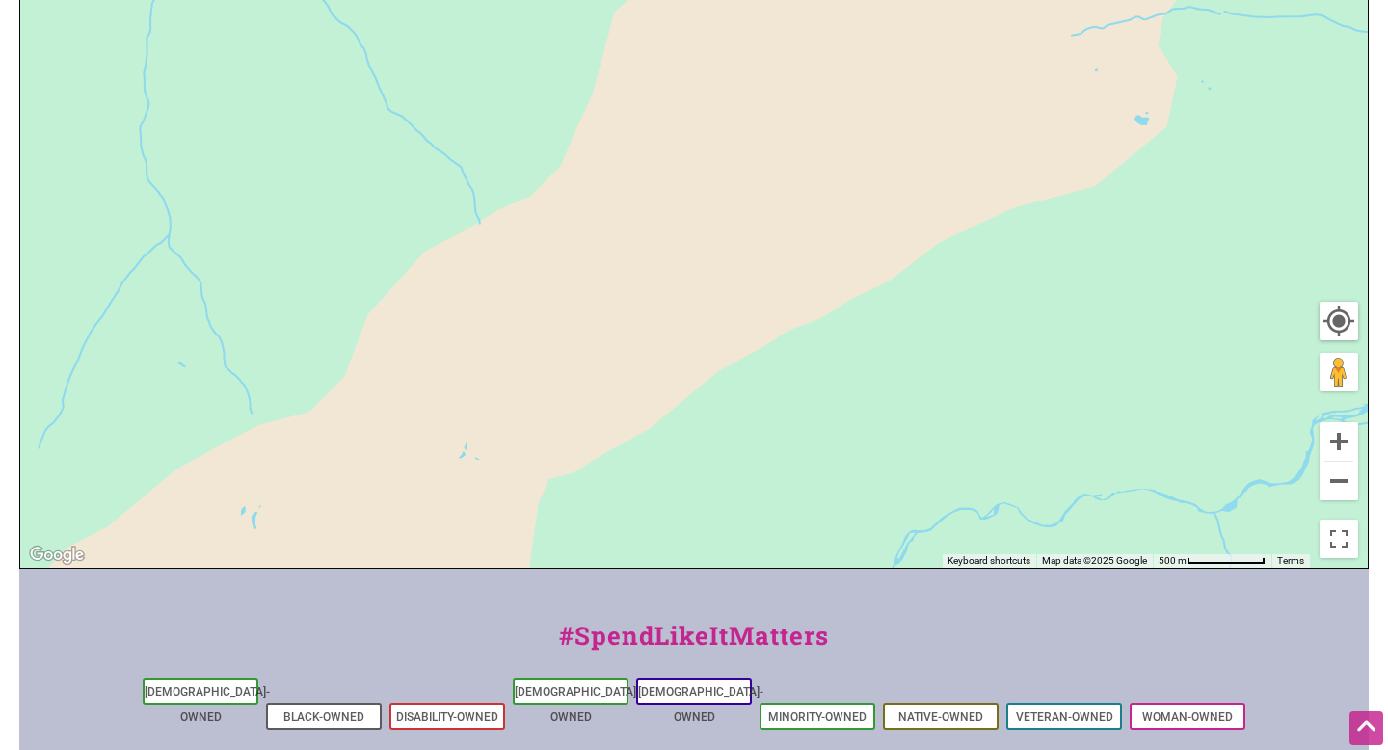
scroll to position [461, 0]
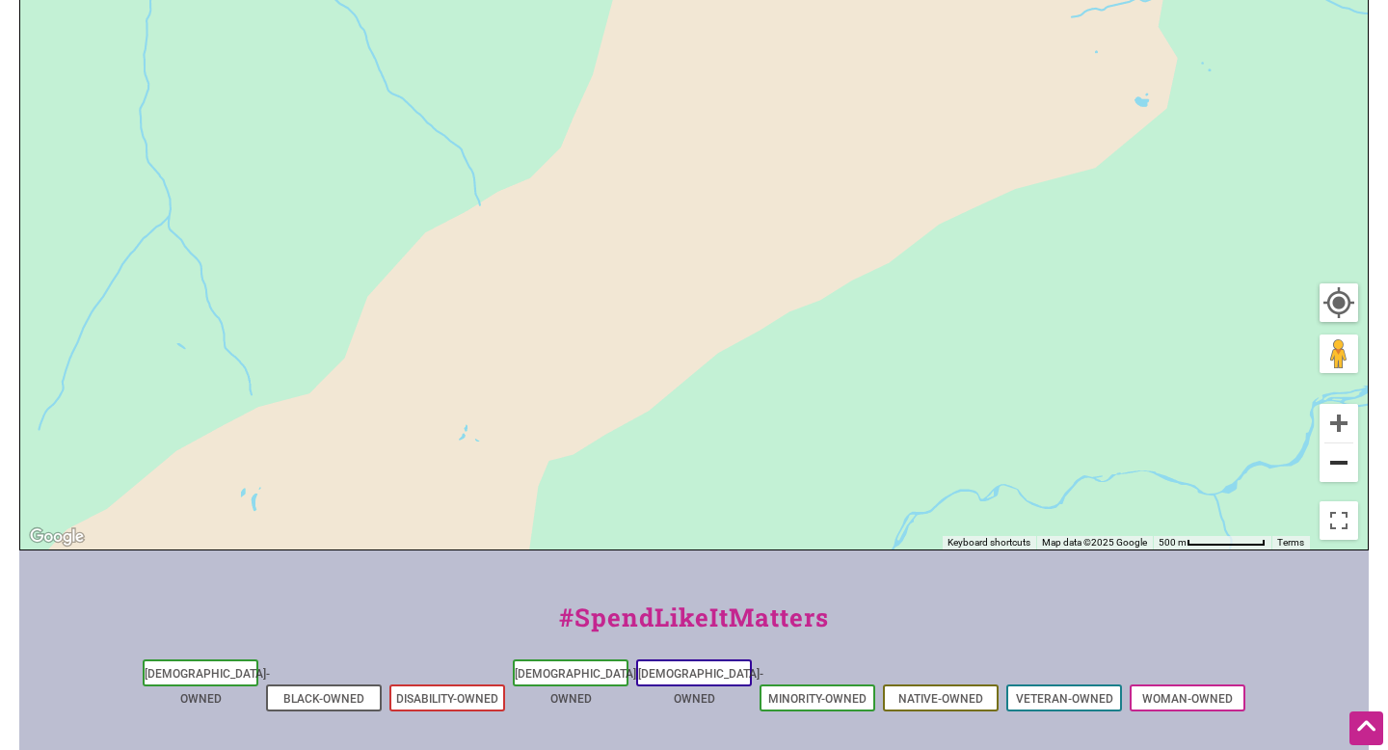
click at [1335, 469] on button "Zoom out" at bounding box center [1338, 462] width 39 height 39
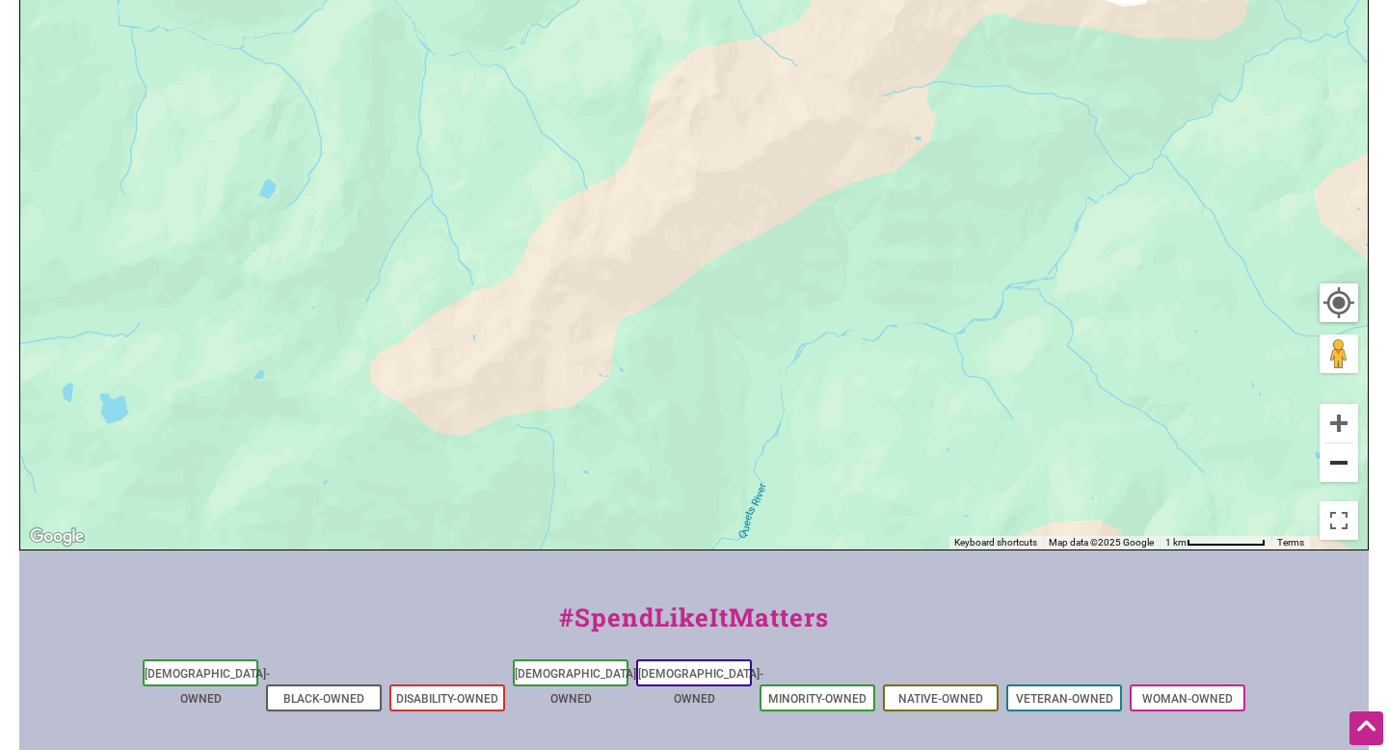
click at [1335, 469] on button "Zoom out" at bounding box center [1338, 462] width 39 height 39
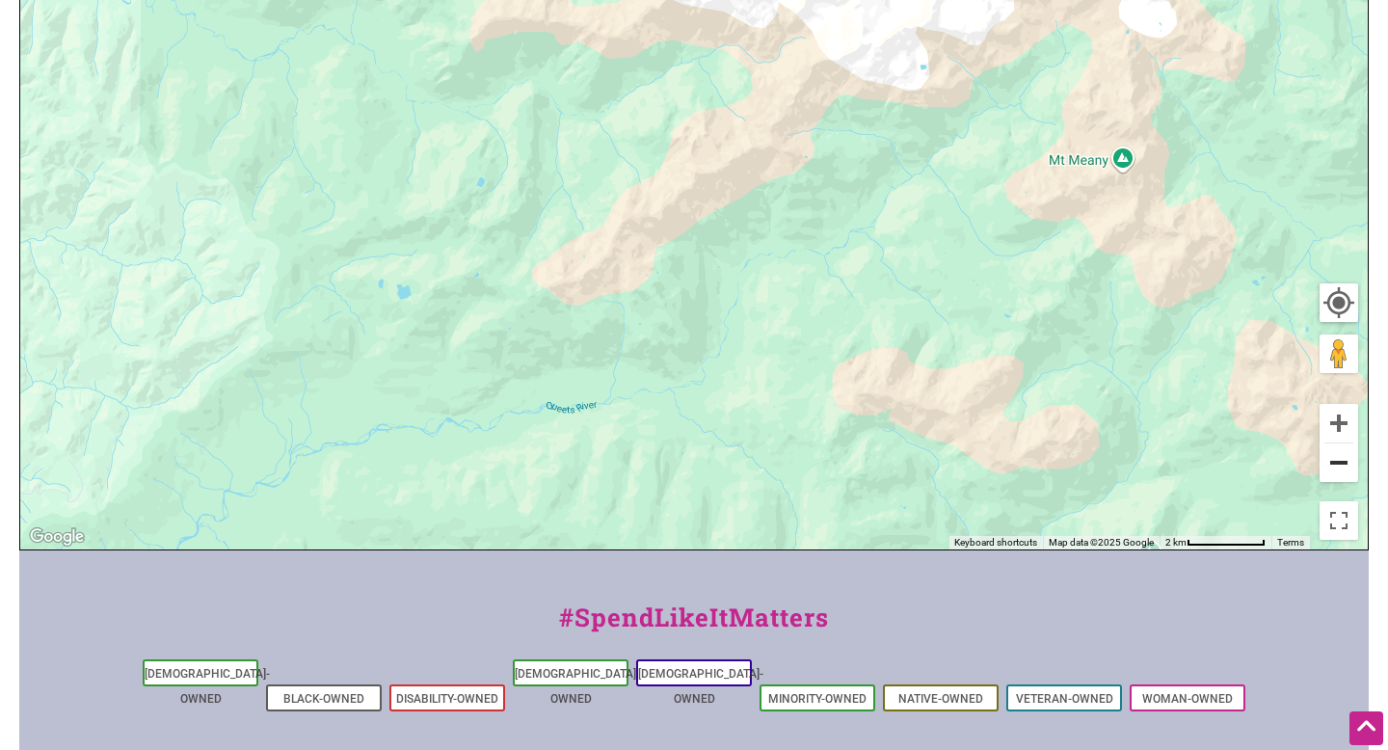
click at [1335, 469] on button "Zoom out" at bounding box center [1338, 462] width 39 height 39
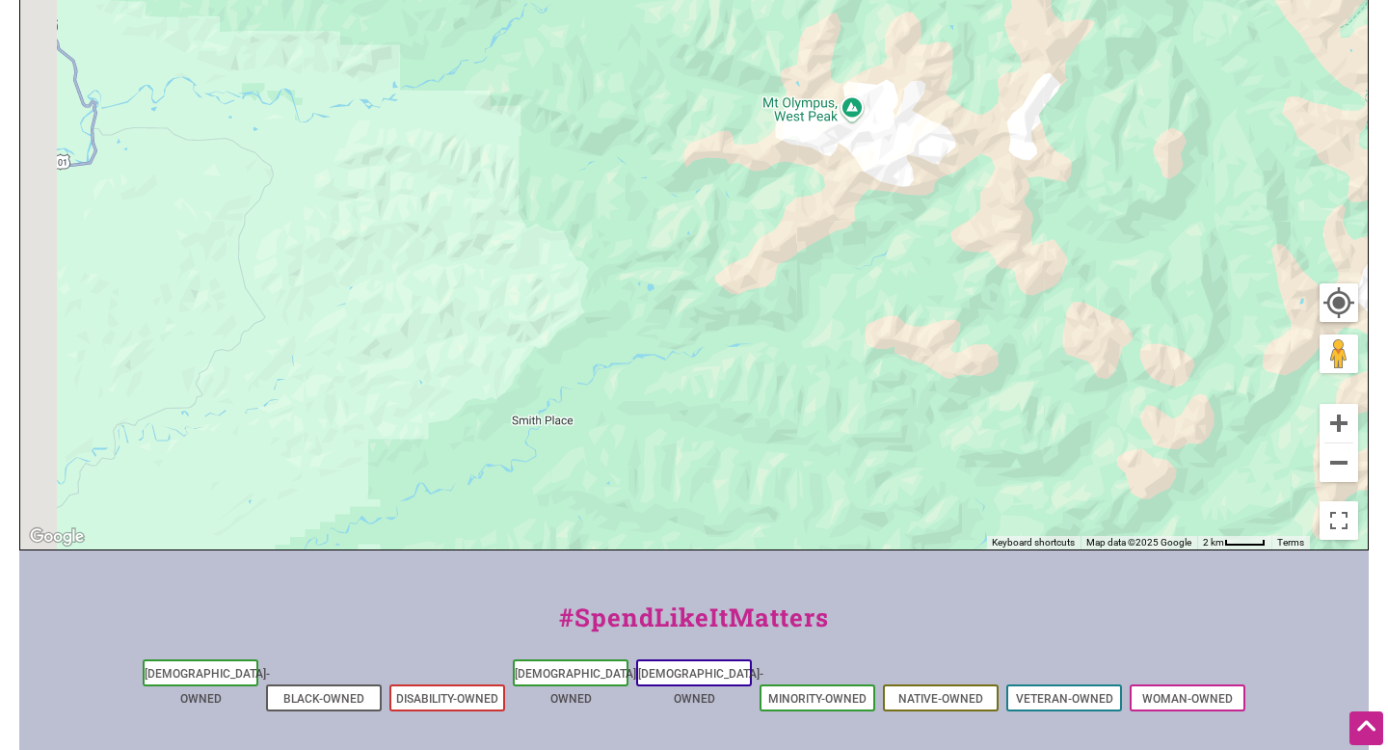
drag, startPoint x: 1063, startPoint y: 357, endPoint x: 1193, endPoint y: 420, distance: 144.8
click at [1193, 420] on div "To navigate, press the arrow keys." at bounding box center [693, 175] width 1347 height 750
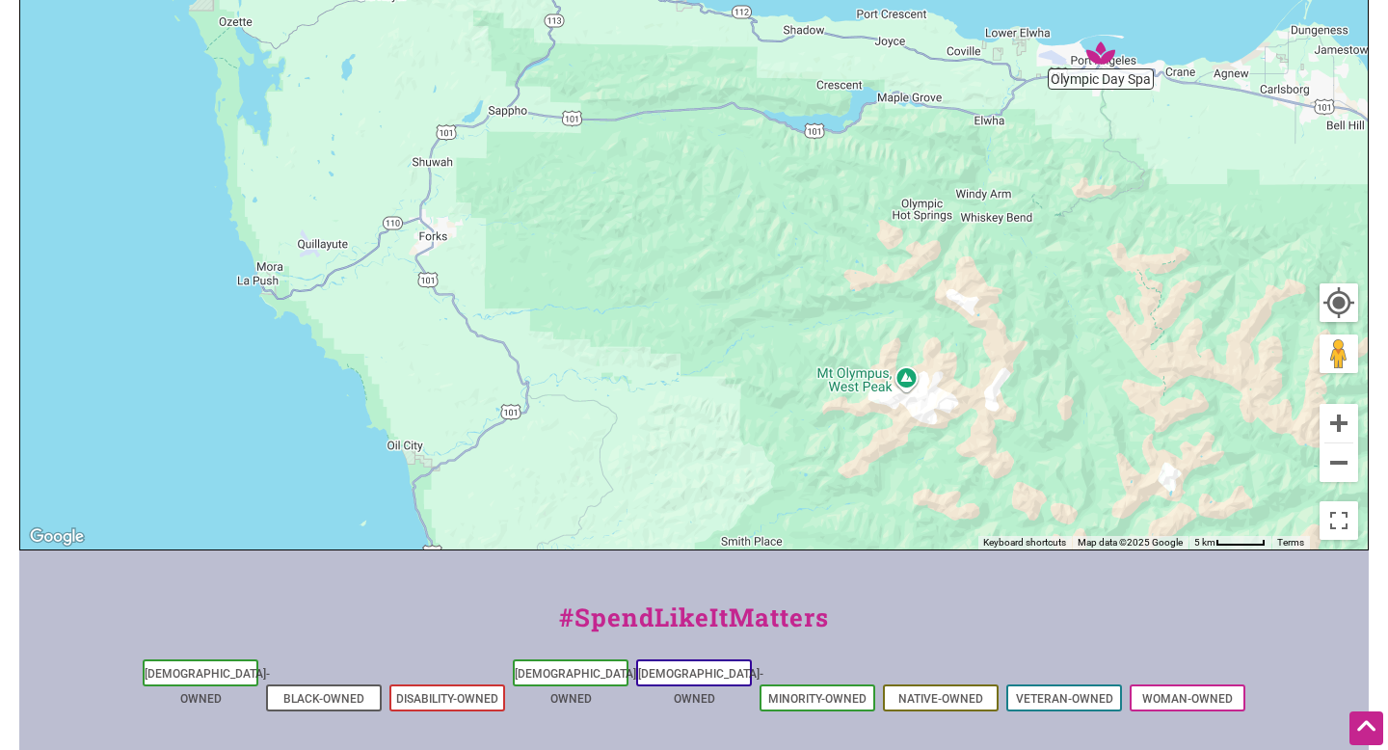
drag, startPoint x: 1076, startPoint y: 364, endPoint x: 972, endPoint y: 541, distance: 204.3
click at [972, 541] on div "To navigate, press the arrow keys." at bounding box center [693, 175] width 1347 height 750
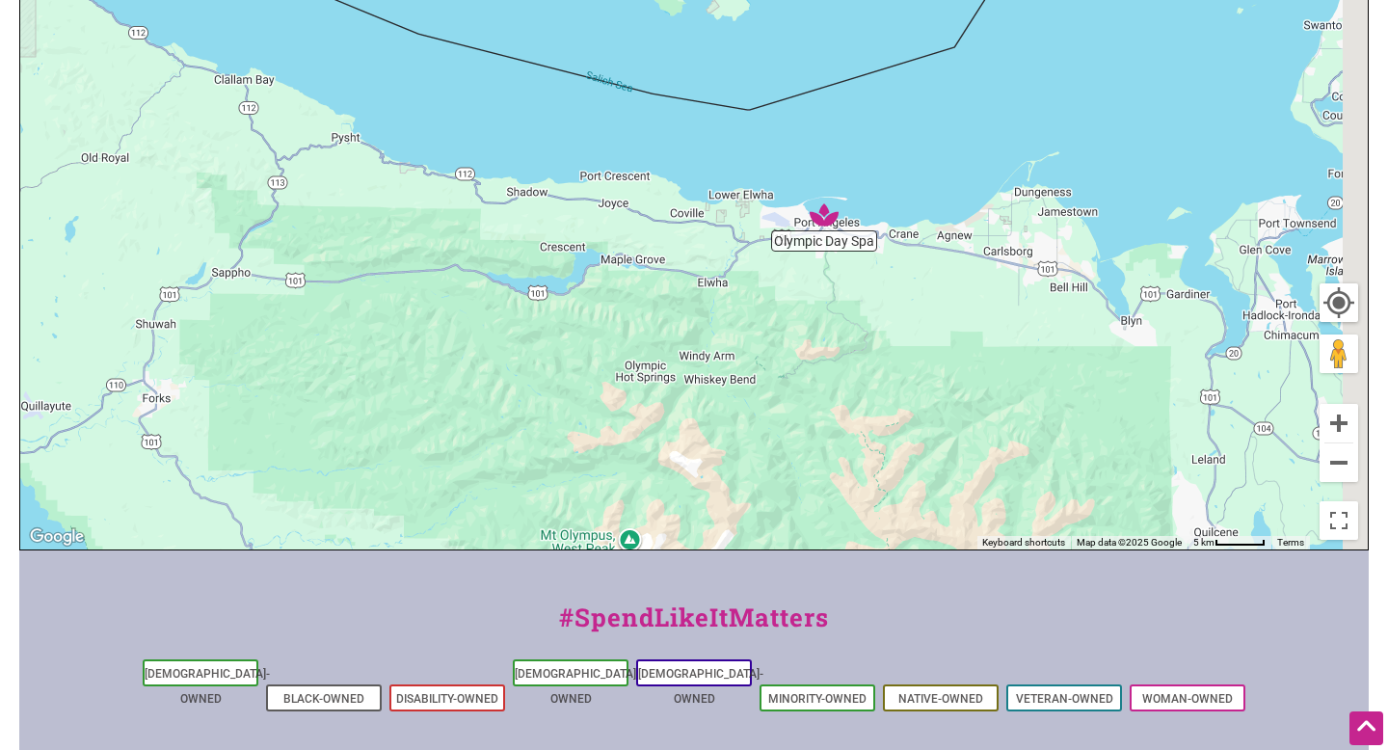
drag, startPoint x: 1054, startPoint y: 330, endPoint x: 786, endPoint y: 472, distance: 303.5
click at [786, 472] on div "To navigate, press the arrow keys." at bounding box center [693, 175] width 1347 height 750
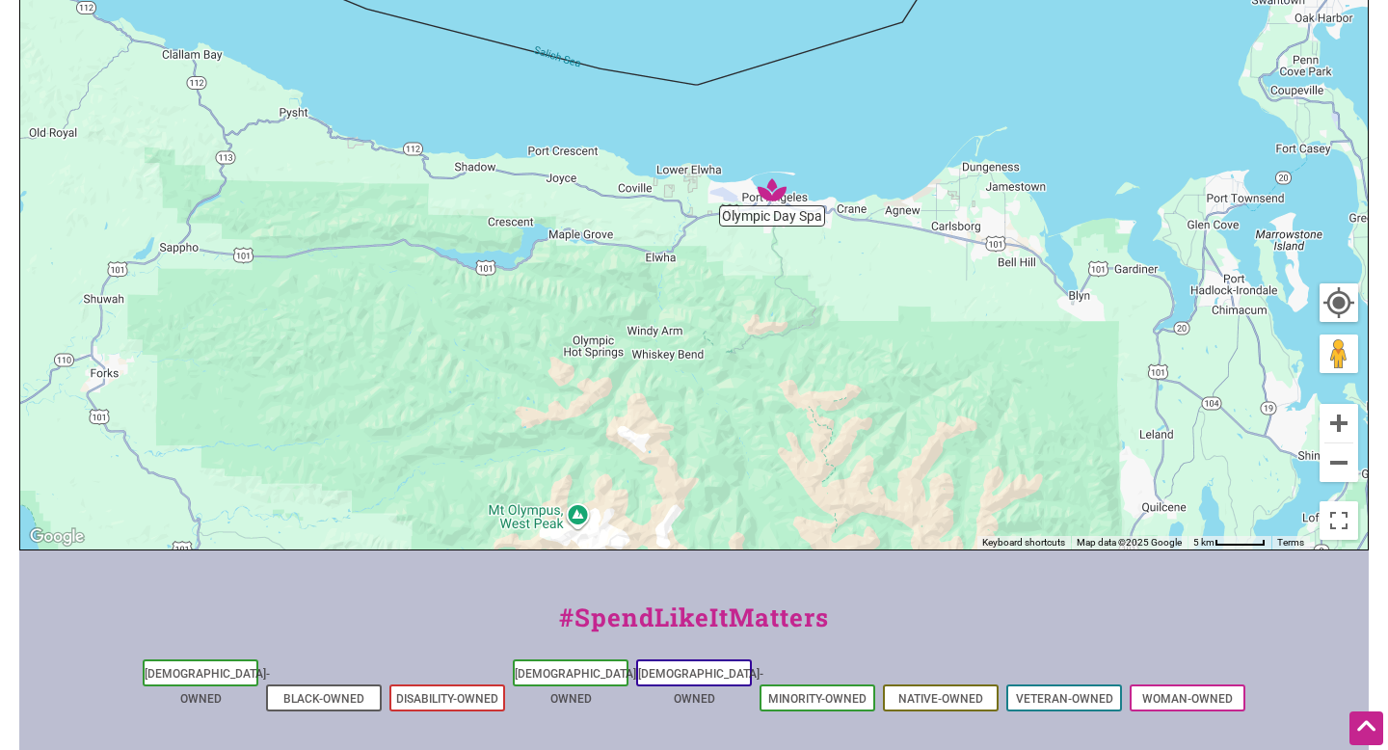
drag, startPoint x: 999, startPoint y: 397, endPoint x: 942, endPoint y: 372, distance: 63.0
click at [943, 372] on div "To navigate, press the arrow keys." at bounding box center [693, 175] width 1347 height 750
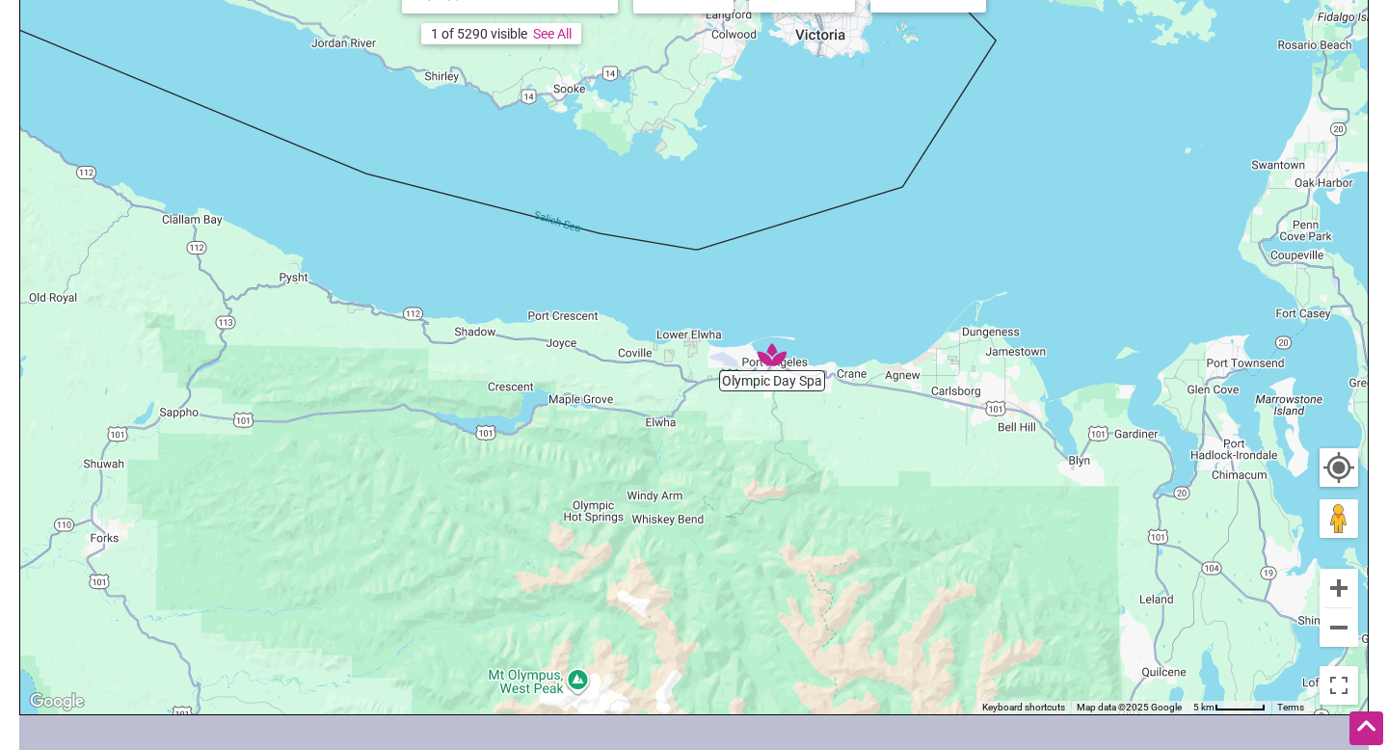
scroll to position [0, 0]
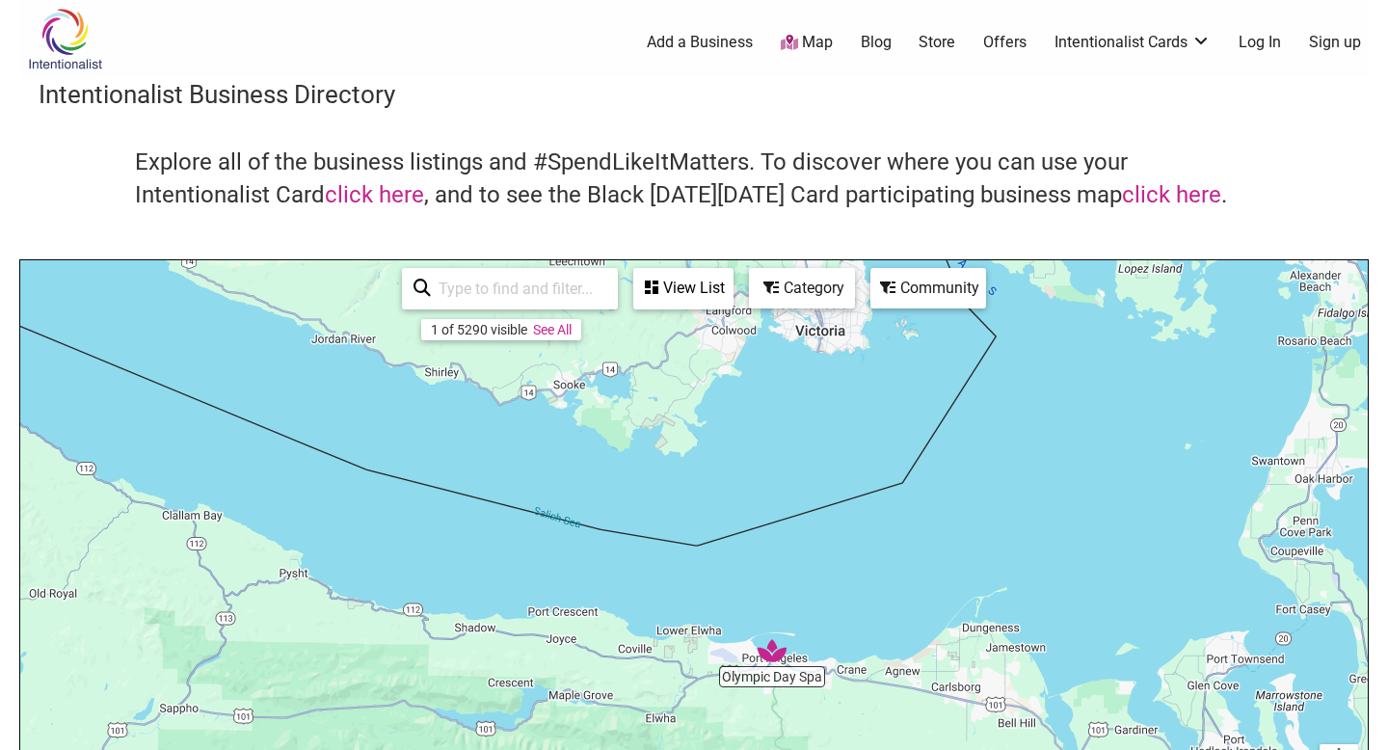
click at [723, 299] on div "View List" at bounding box center [683, 288] width 96 height 37
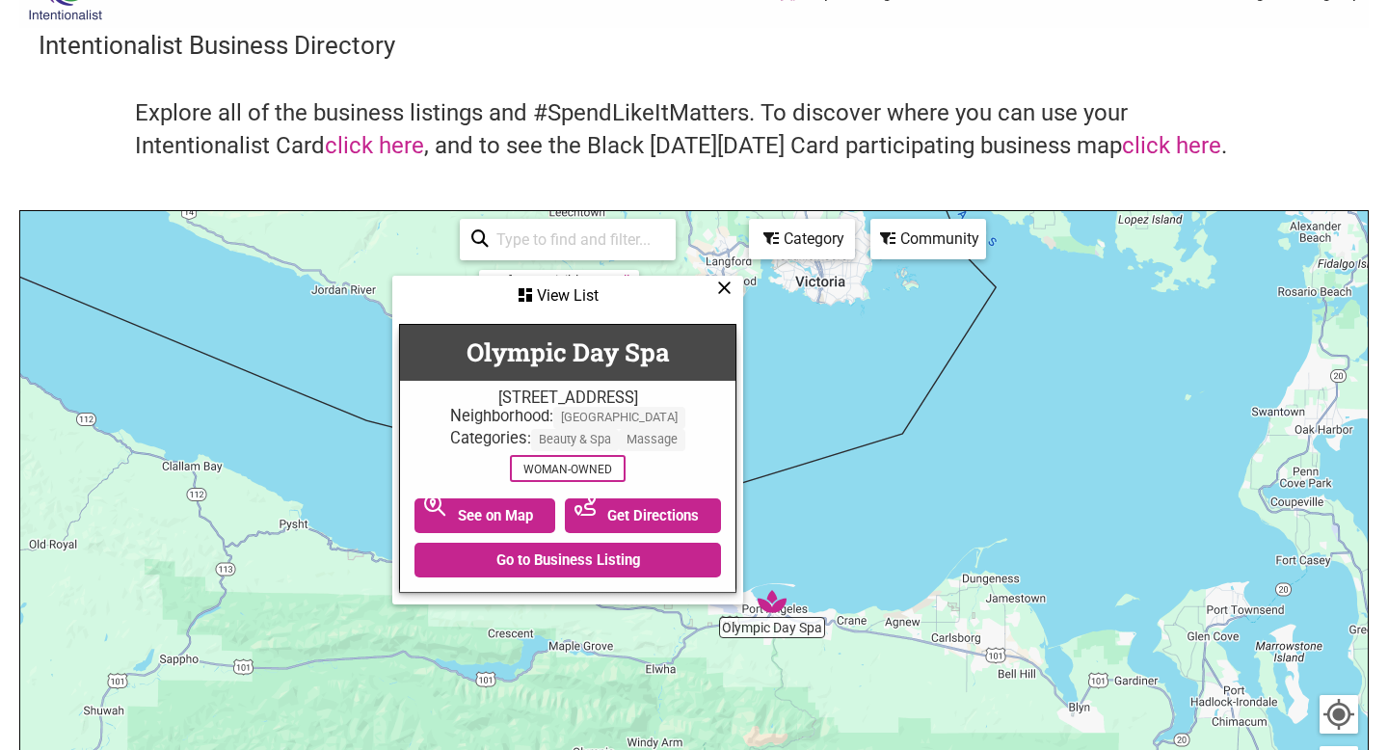
scroll to position [61, 0]
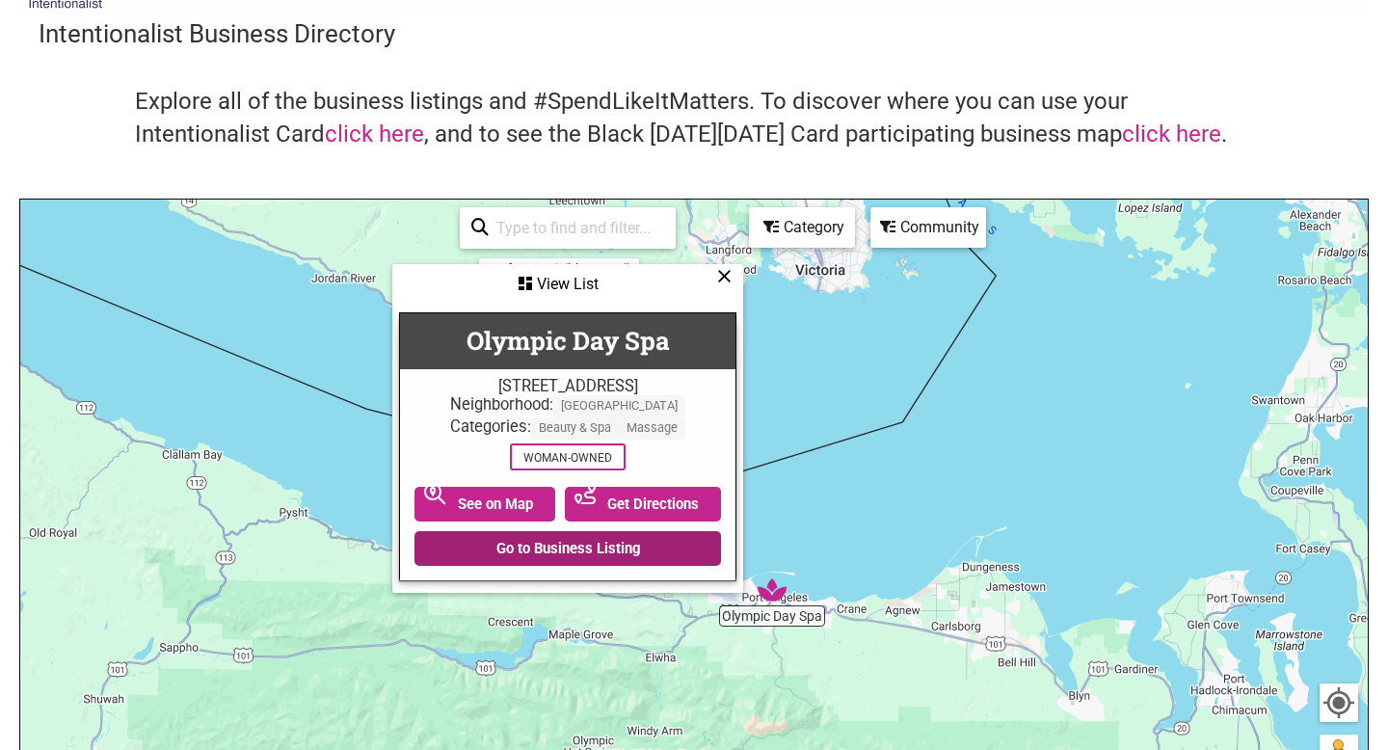
click at [604, 546] on link "Go to Business Listing" at bounding box center [567, 548] width 306 height 35
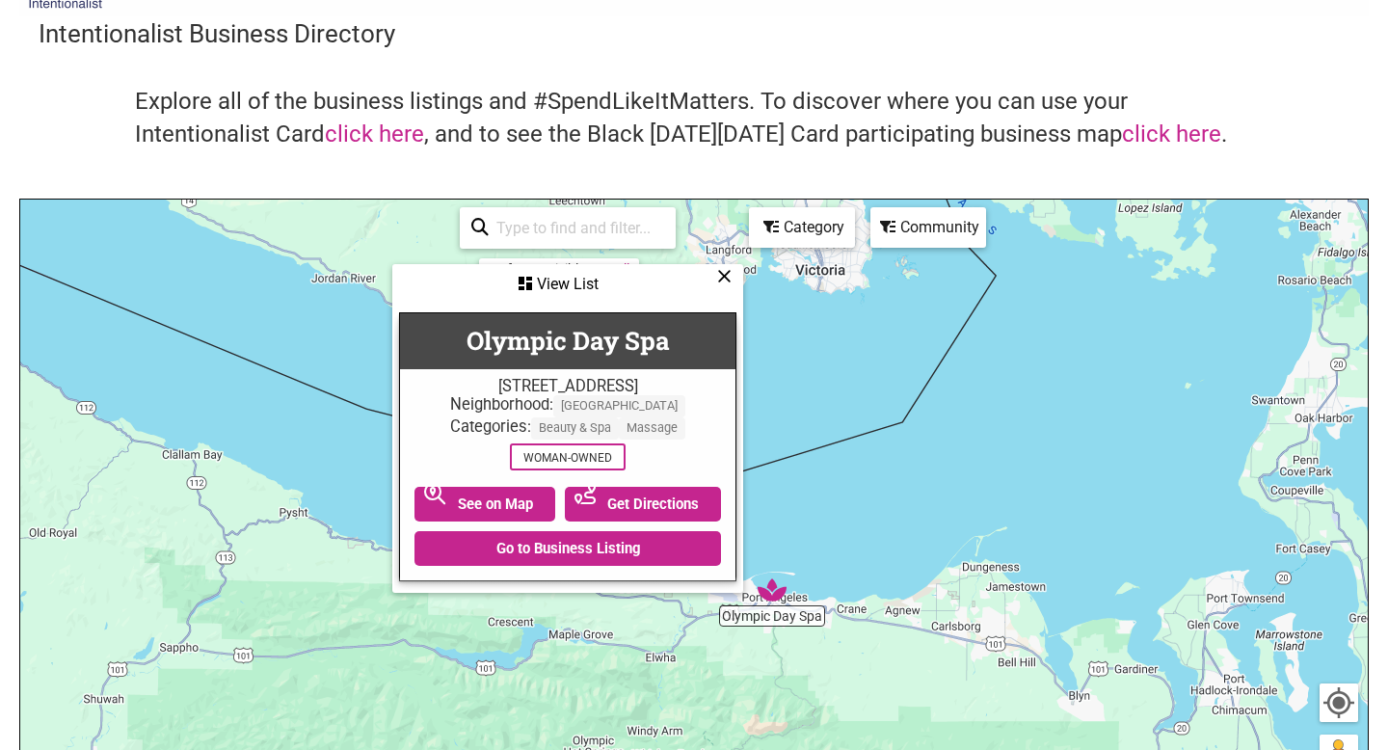
click at [727, 277] on icon at bounding box center [724, 276] width 14 height 1
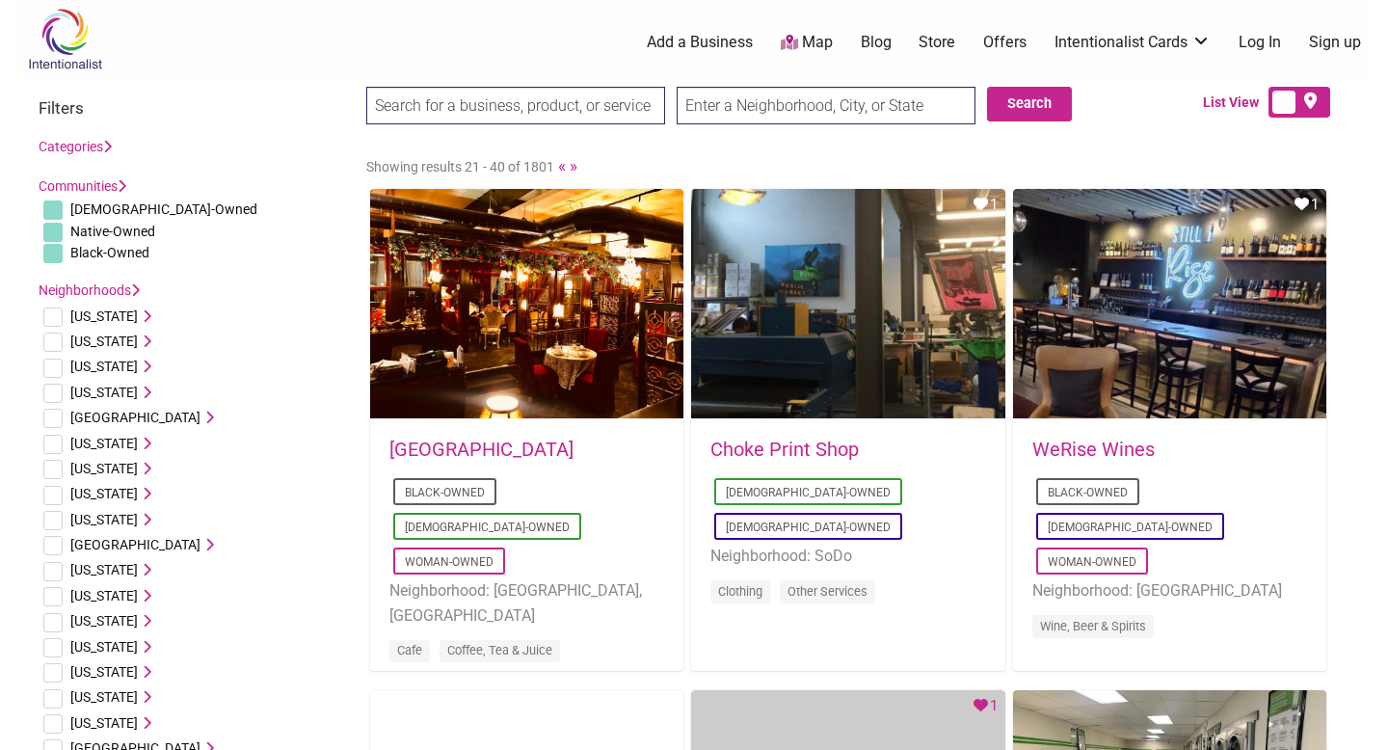
click at [811, 122] on input "text" at bounding box center [826, 106] width 299 height 38
click at [809, 116] on input "text" at bounding box center [826, 106] width 299 height 38
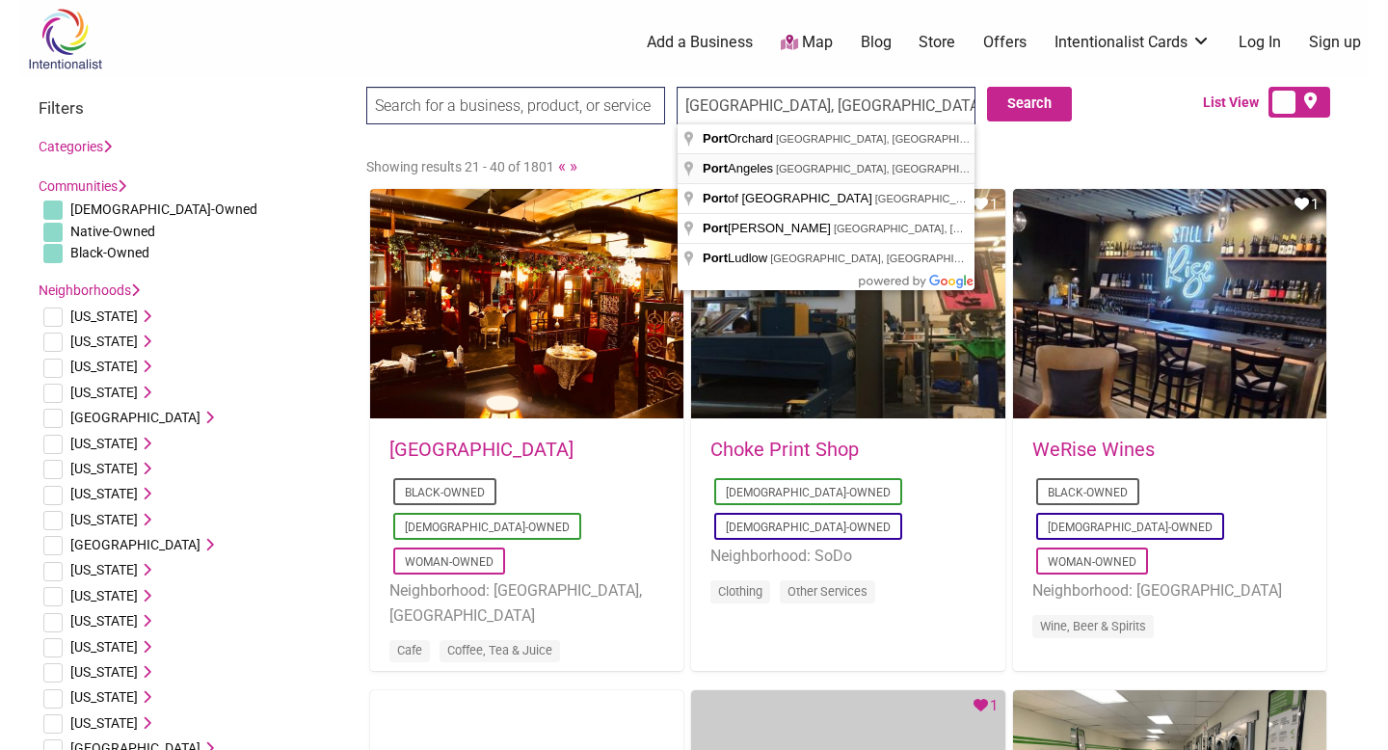
type input "Port Angeles, WA, USA"
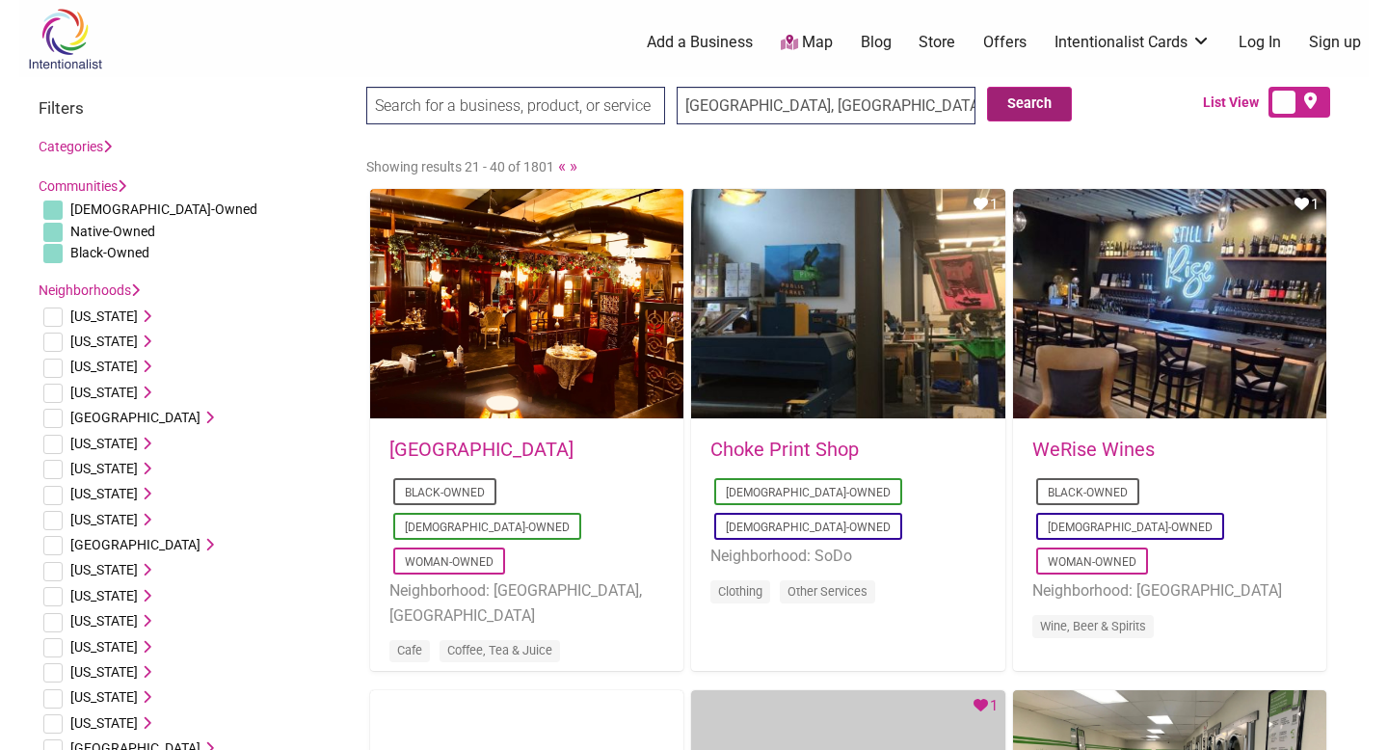
click at [1045, 101] on button "Search" at bounding box center [1029, 104] width 85 height 35
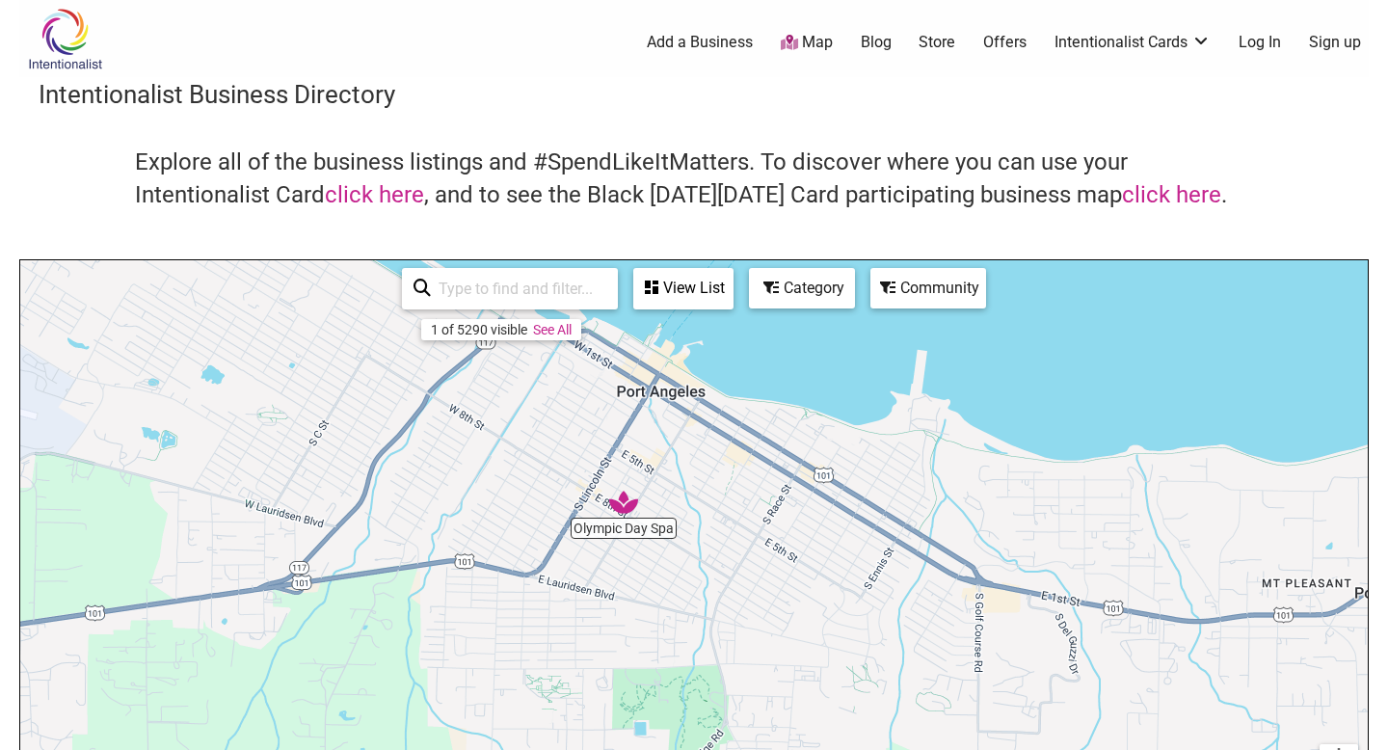
drag, startPoint x: 849, startPoint y: 592, endPoint x: 813, endPoint y: 338, distance: 256.0
click at [813, 338] on div "To navigate, press the arrow keys." at bounding box center [693, 635] width 1347 height 750
